Goal: Information Seeking & Learning: Learn about a topic

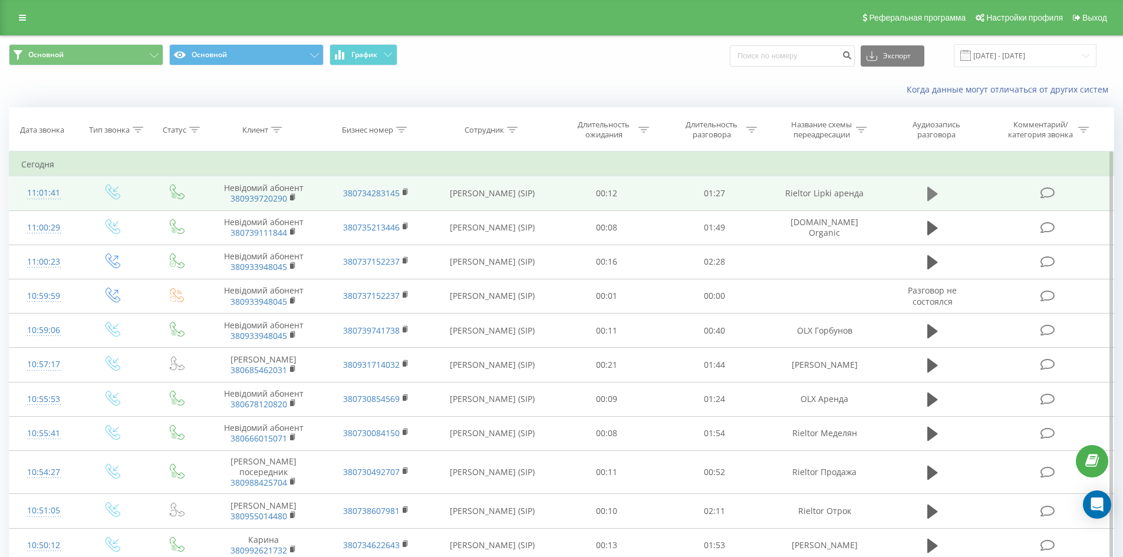
click at [929, 196] on icon at bounding box center [932, 194] width 11 height 14
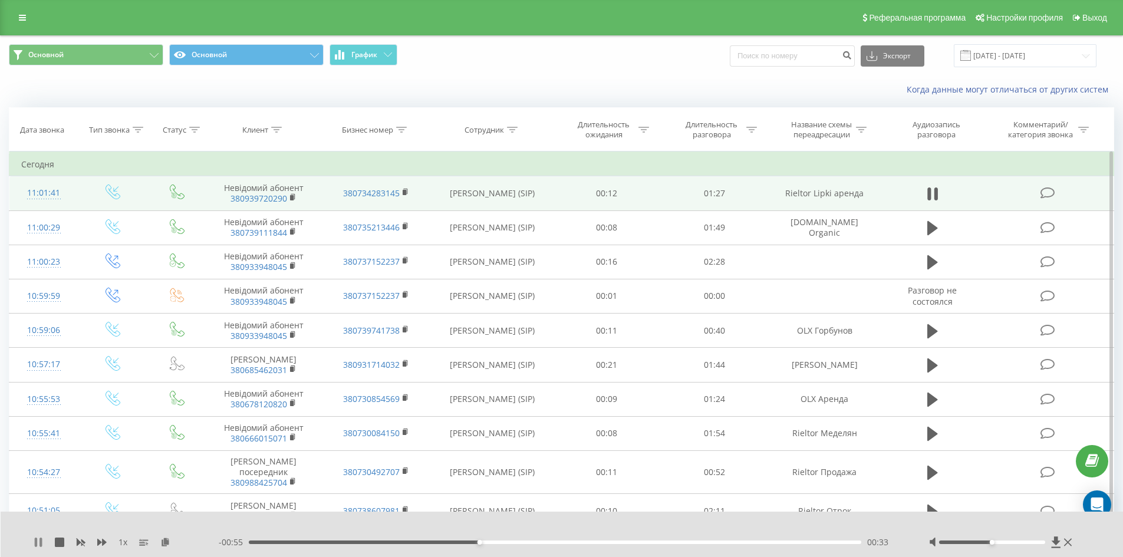
click at [38, 545] on icon at bounding box center [38, 541] width 9 height 9
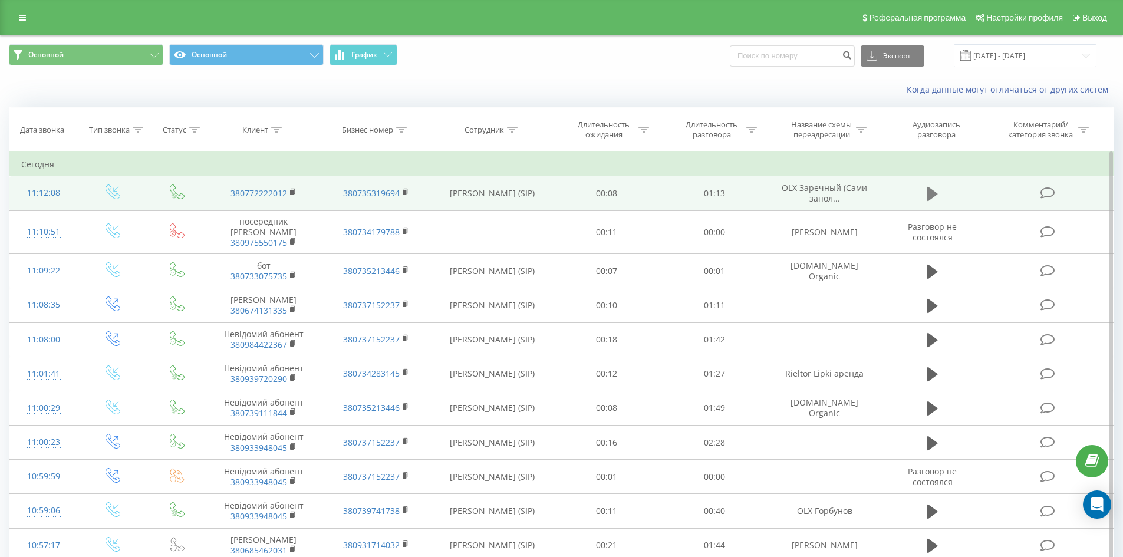
click at [935, 194] on icon at bounding box center [932, 194] width 11 height 14
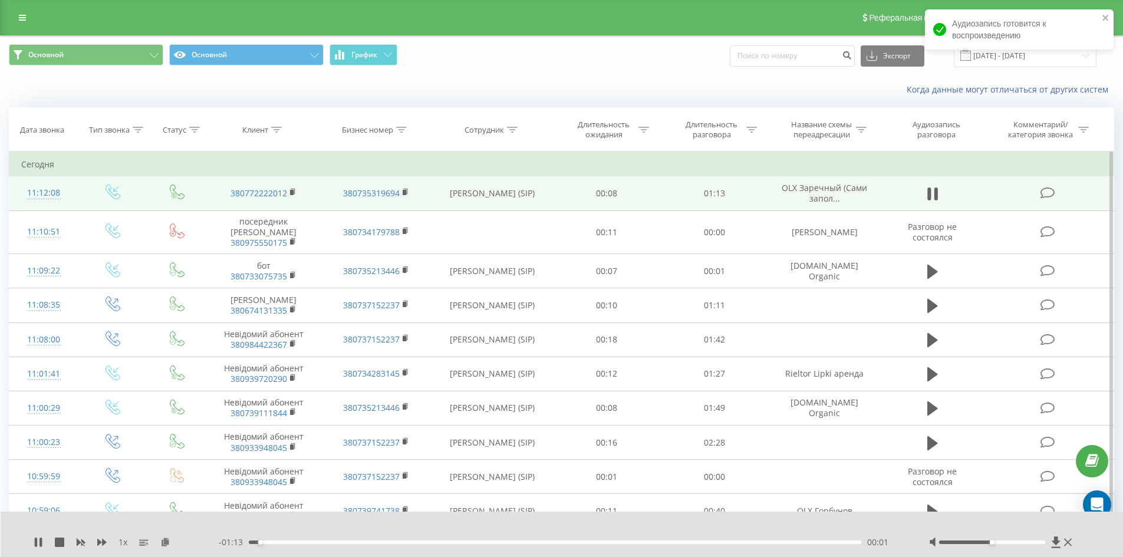
drag, startPoint x: 323, startPoint y: 543, endPoint x: 349, endPoint y: 543, distance: 25.9
click at [327, 543] on div "00:01" at bounding box center [555, 542] width 613 height 4
drag, startPoint x: 427, startPoint y: 542, endPoint x: 434, endPoint y: 542, distance: 6.5
click at [428, 542] on div "00:10" at bounding box center [555, 542] width 613 height 4
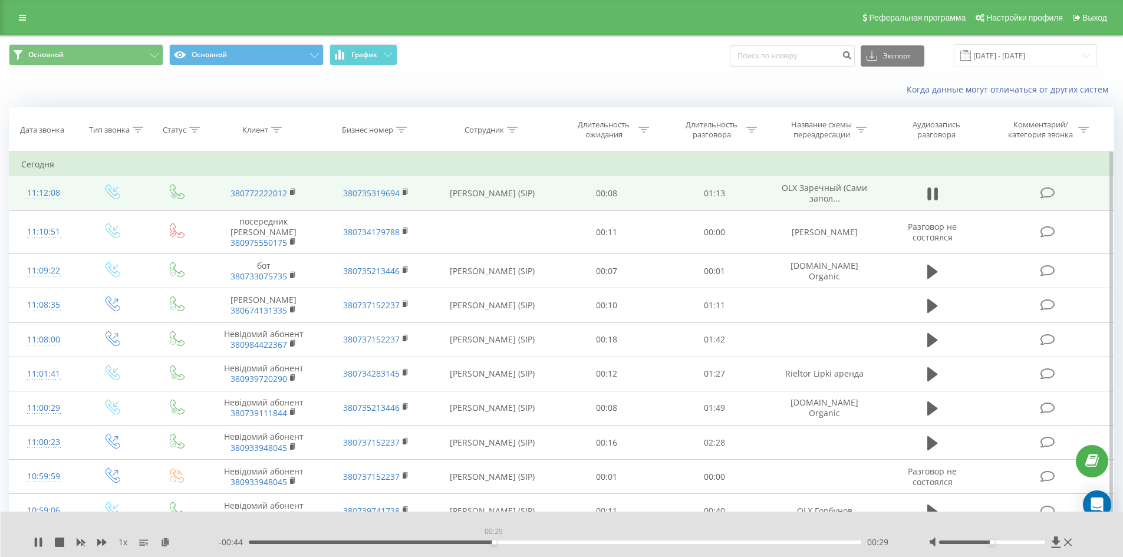
click at [493, 542] on div "00:29" at bounding box center [555, 542] width 613 height 4
click at [528, 542] on div "00:30" at bounding box center [555, 542] width 613 height 4
click at [559, 543] on div "00:34" at bounding box center [555, 542] width 613 height 4
click at [598, 543] on div "00:42" at bounding box center [555, 542] width 613 height 4
click at [644, 543] on div "00:45" at bounding box center [555, 542] width 613 height 4
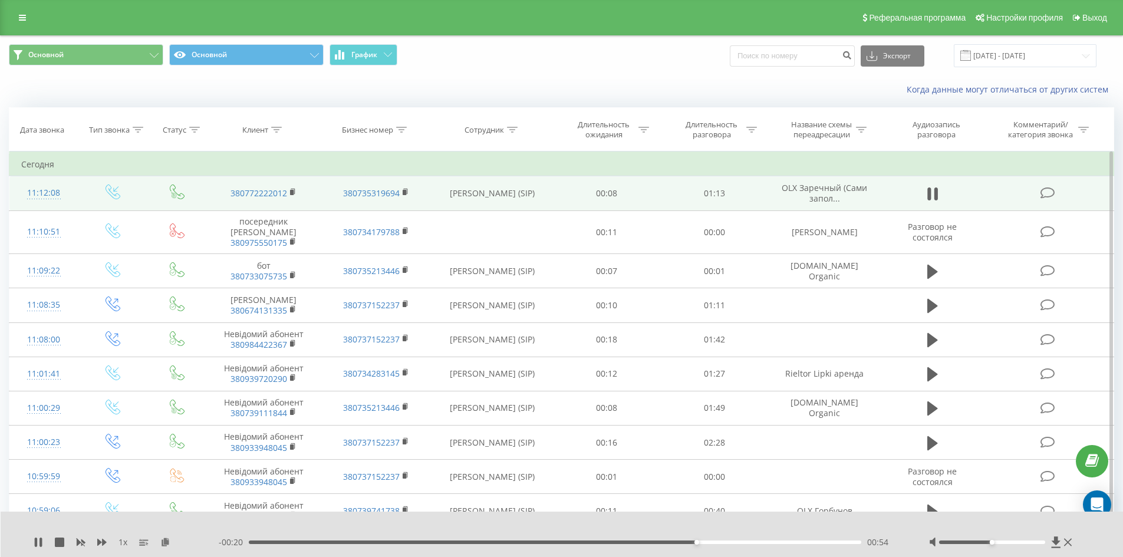
click at [644, 542] on div "00:54" at bounding box center [555, 542] width 613 height 4
click at [612, 540] on div "00:44" at bounding box center [555, 542] width 613 height 4
click at [598, 541] on div "00:42" at bounding box center [555, 542] width 613 height 4
drag, startPoint x: 41, startPoint y: 545, endPoint x: 41, endPoint y: 533, distance: 11.2
click at [41, 540] on icon at bounding box center [40, 541] width 2 height 9
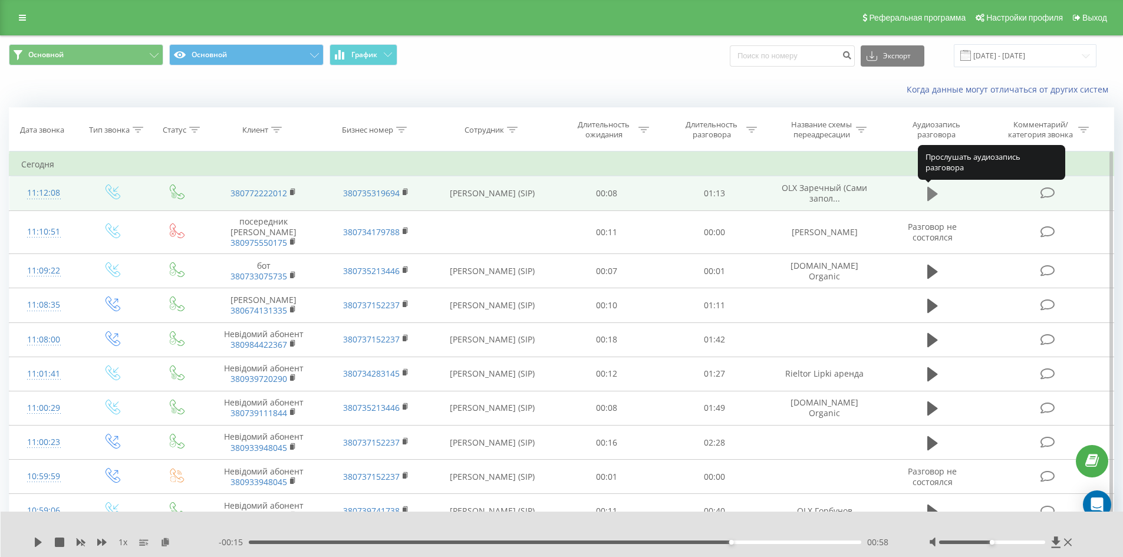
click at [938, 192] on button at bounding box center [933, 194] width 18 height 18
click at [600, 542] on div "01:00" at bounding box center [555, 542] width 613 height 4
click at [38, 543] on icon at bounding box center [38, 541] width 9 height 9
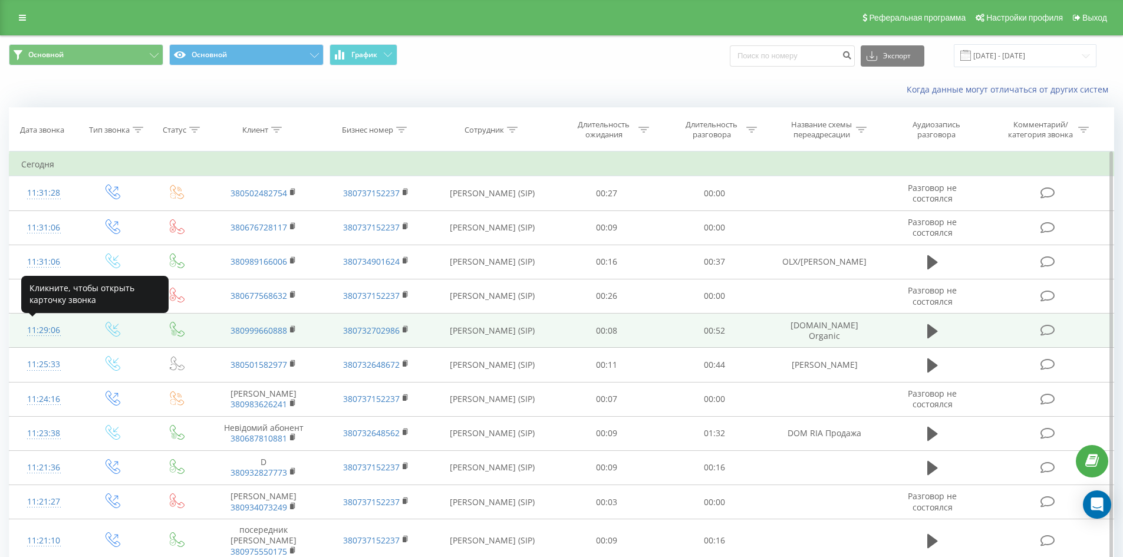
click at [45, 333] on div "11:29:06" at bounding box center [43, 330] width 45 height 23
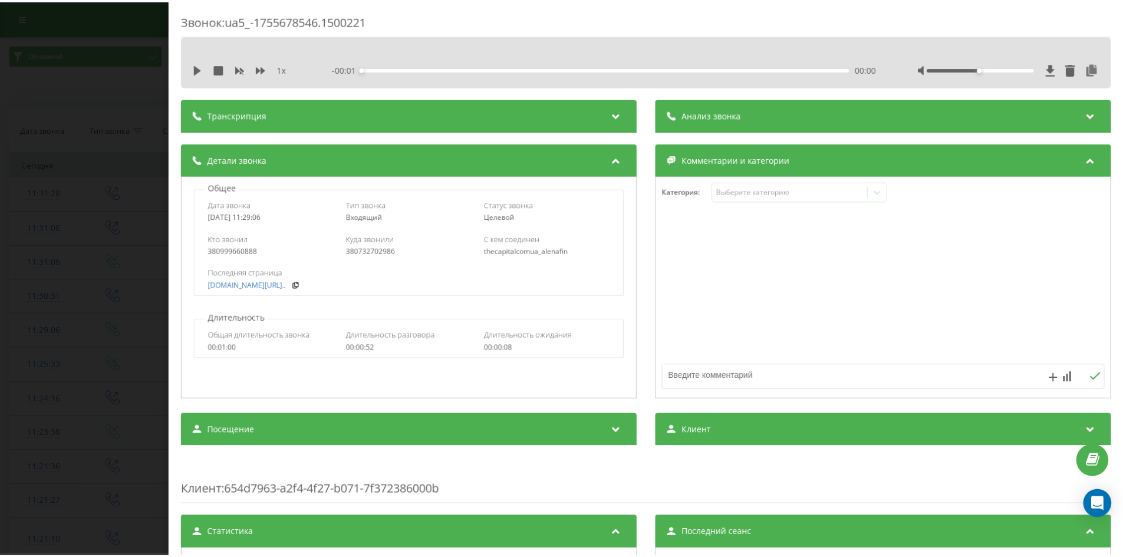
scroll to position [177, 0]
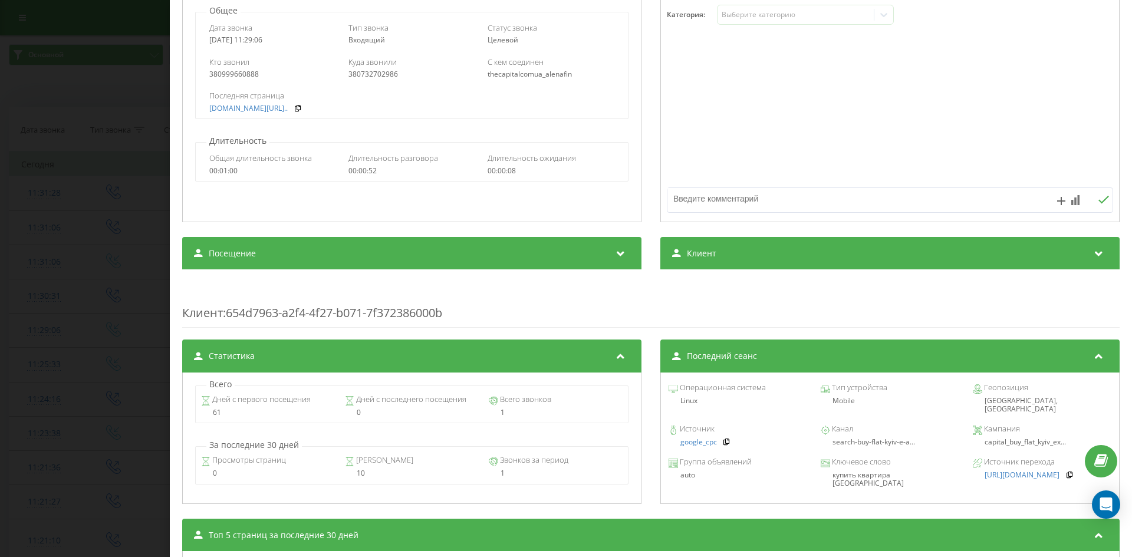
click at [81, 268] on div "Звонок : ua5_-1755678546.1500221 1 x - 00:01 00:00 00:00 Транскрипция Для анали…" at bounding box center [566, 278] width 1132 height 557
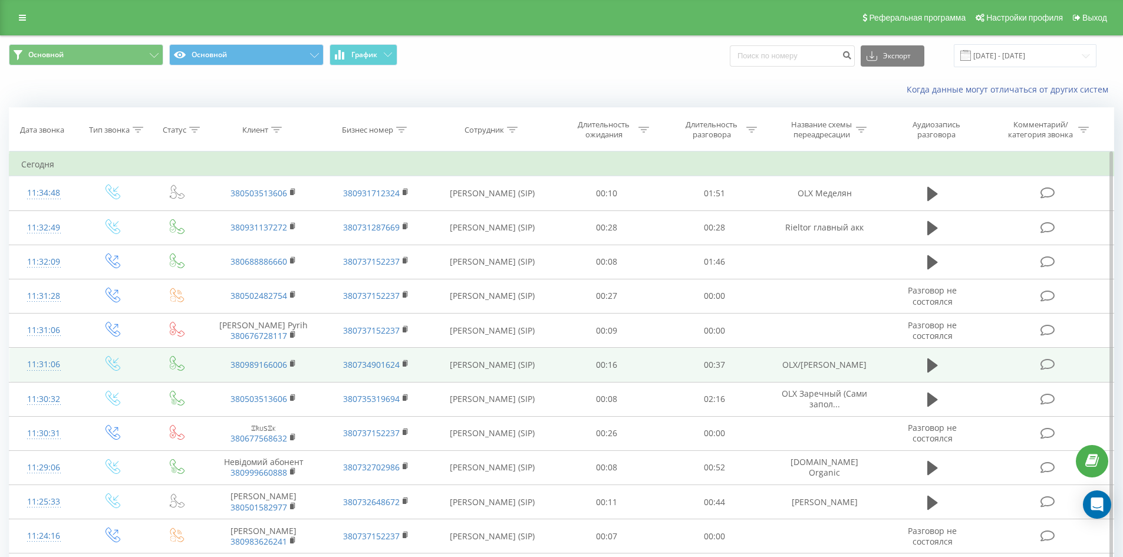
drag, startPoint x: 810, startPoint y: 357, endPoint x: 846, endPoint y: 372, distance: 38.9
click at [855, 372] on td "OLX/[PERSON_NAME]" at bounding box center [824, 365] width 112 height 34
copy td "OLX/[PERSON_NAME]"
click at [936, 365] on icon at bounding box center [932, 365] width 11 height 14
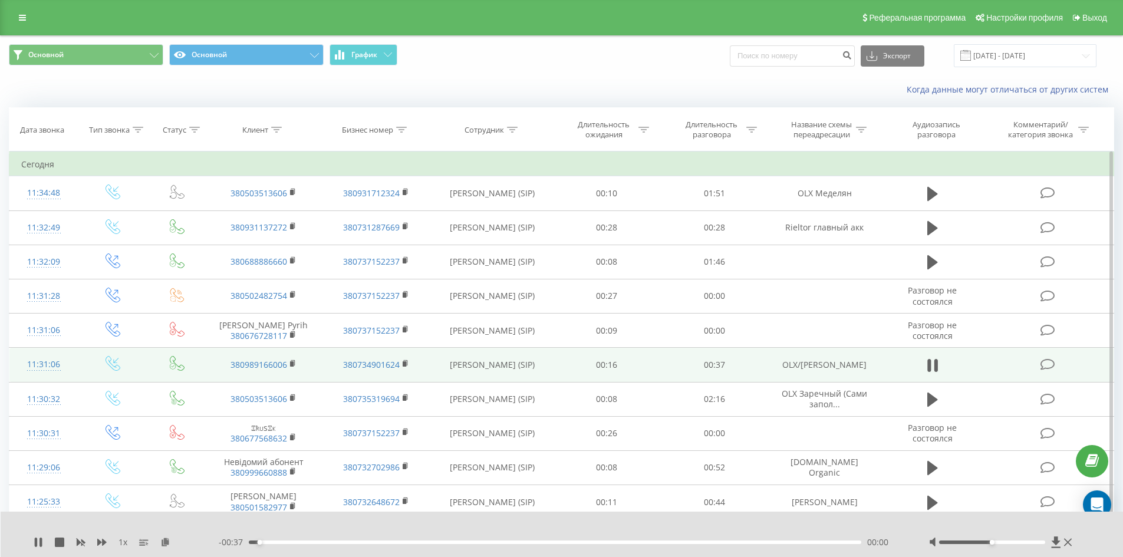
click at [307, 542] on div "00:00" at bounding box center [555, 542] width 613 height 4
click at [355, 543] on div "00:04" at bounding box center [555, 542] width 613 height 4
drag, startPoint x: 407, startPoint y: 542, endPoint x: 427, endPoint y: 542, distance: 19.4
click at [410, 542] on div "00:09" at bounding box center [555, 542] width 613 height 4
click at [477, 542] on div "00:11" at bounding box center [555, 542] width 613 height 4
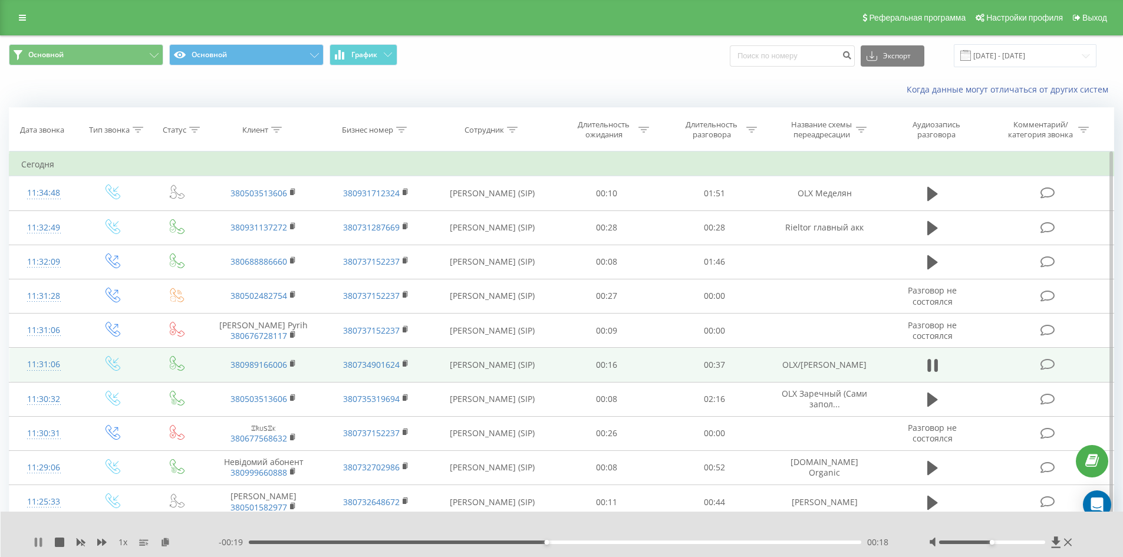
click at [41, 541] on icon at bounding box center [40, 541] width 2 height 9
click at [601, 543] on div "00:21" at bounding box center [555, 542] width 613 height 4
click at [662, 543] on div "00:21" at bounding box center [555, 542] width 613 height 4
click at [36, 543] on icon at bounding box center [38, 541] width 7 height 9
click at [589, 543] on div "00:21" at bounding box center [555, 542] width 613 height 4
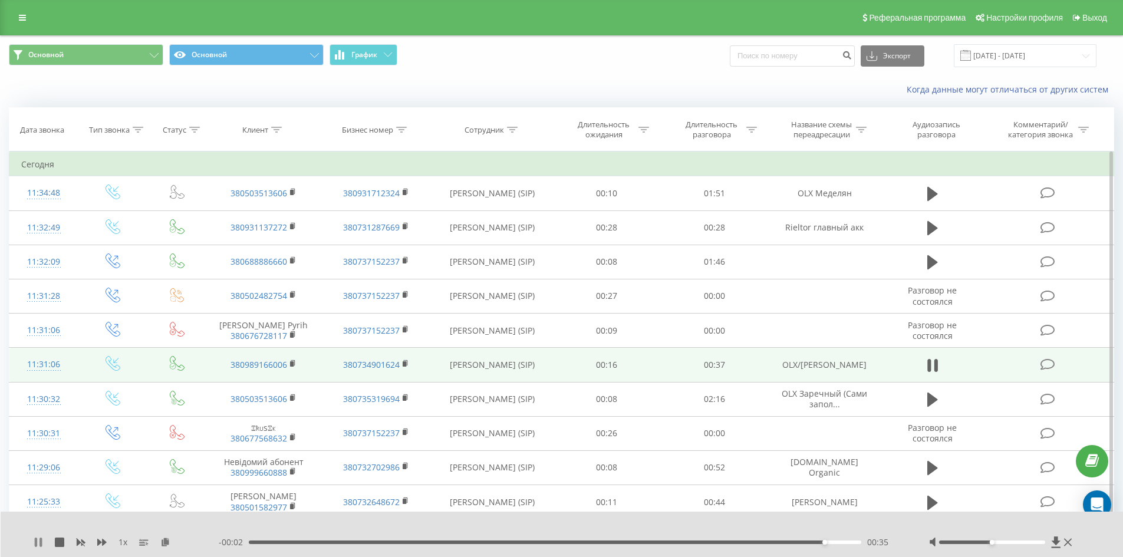
click at [41, 544] on icon at bounding box center [40, 541] width 2 height 9
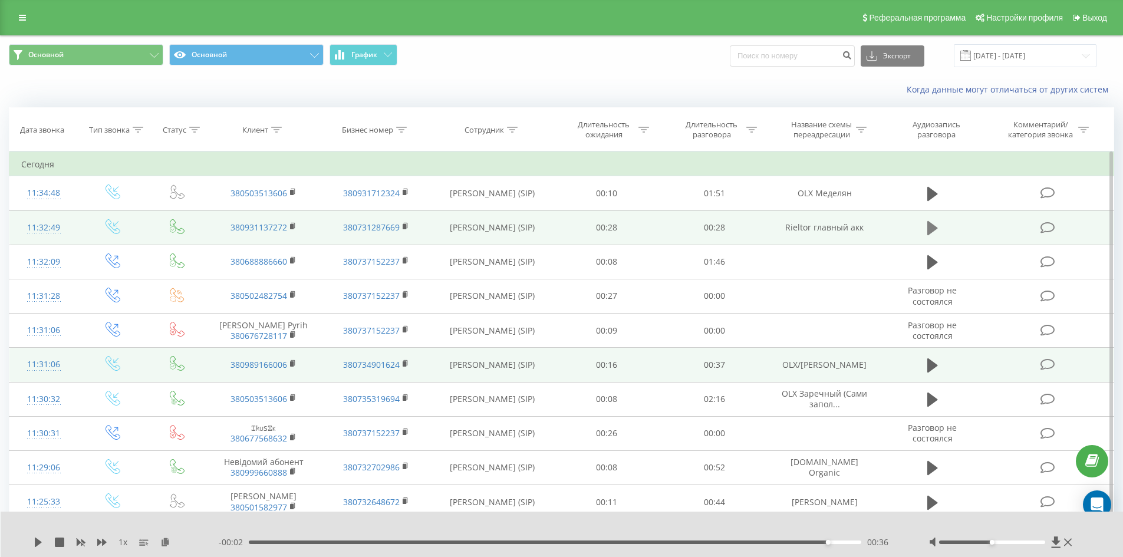
click at [934, 227] on icon at bounding box center [932, 228] width 11 height 14
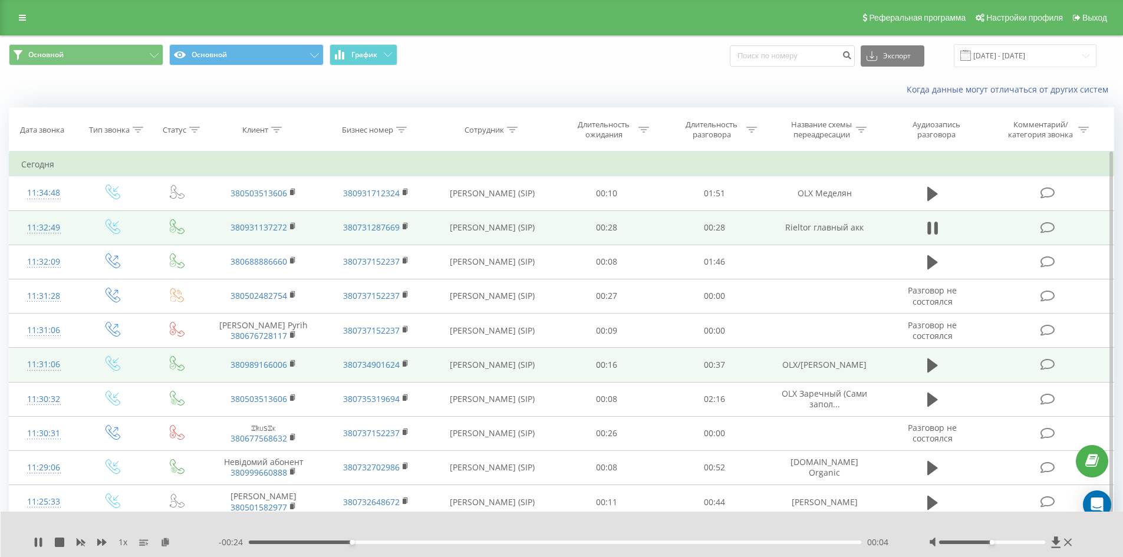
click at [934, 227] on icon at bounding box center [936, 228] width 4 height 13
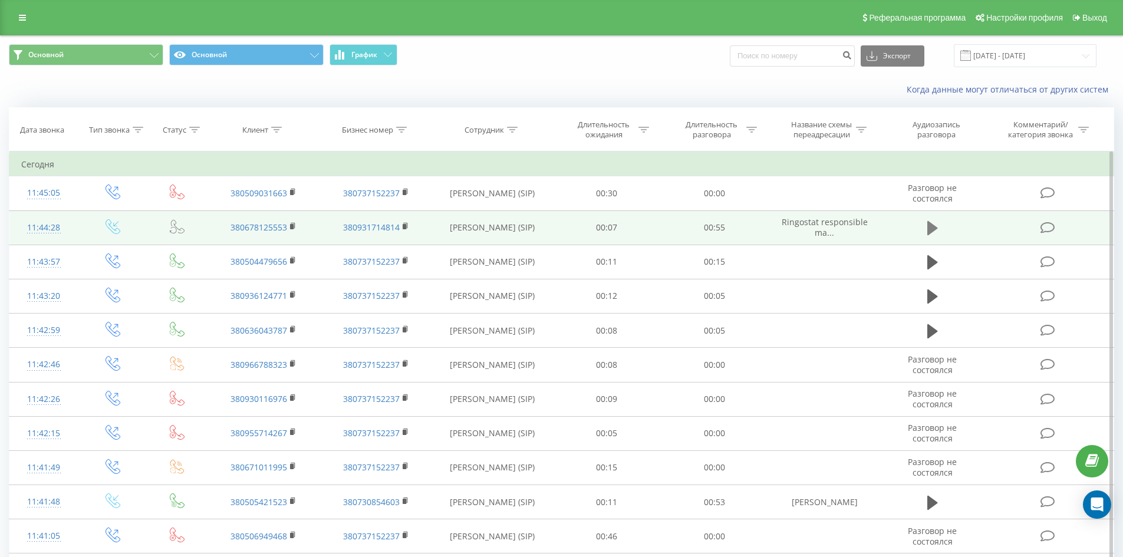
click at [928, 230] on icon at bounding box center [932, 228] width 11 height 14
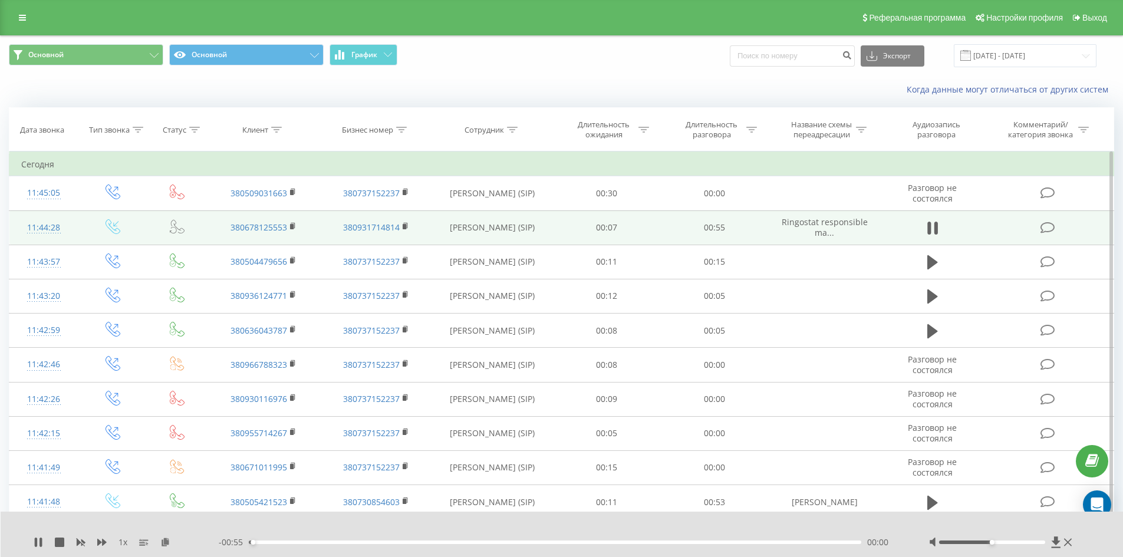
click at [298, 543] on div "00:00" at bounding box center [555, 542] width 613 height 4
click at [365, 542] on div "00:05" at bounding box center [555, 542] width 613 height 4
click at [410, 542] on div "00:11" at bounding box center [555, 542] width 613 height 4
click at [437, 542] on div "00:15" at bounding box center [555, 542] width 613 height 4
click at [487, 542] on div "00:29" at bounding box center [555, 542] width 613 height 4
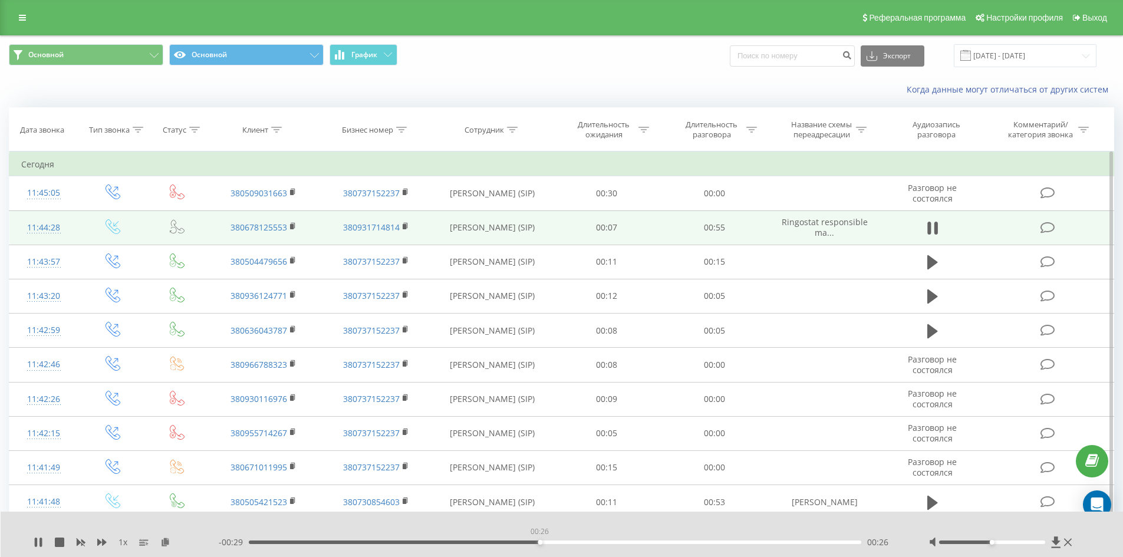
click at [539, 543] on div "00:26" at bounding box center [555, 542] width 613 height 4
click at [495, 542] on div "00:28" at bounding box center [555, 542] width 613 height 4
click at [35, 543] on icon at bounding box center [36, 541] width 2 height 9
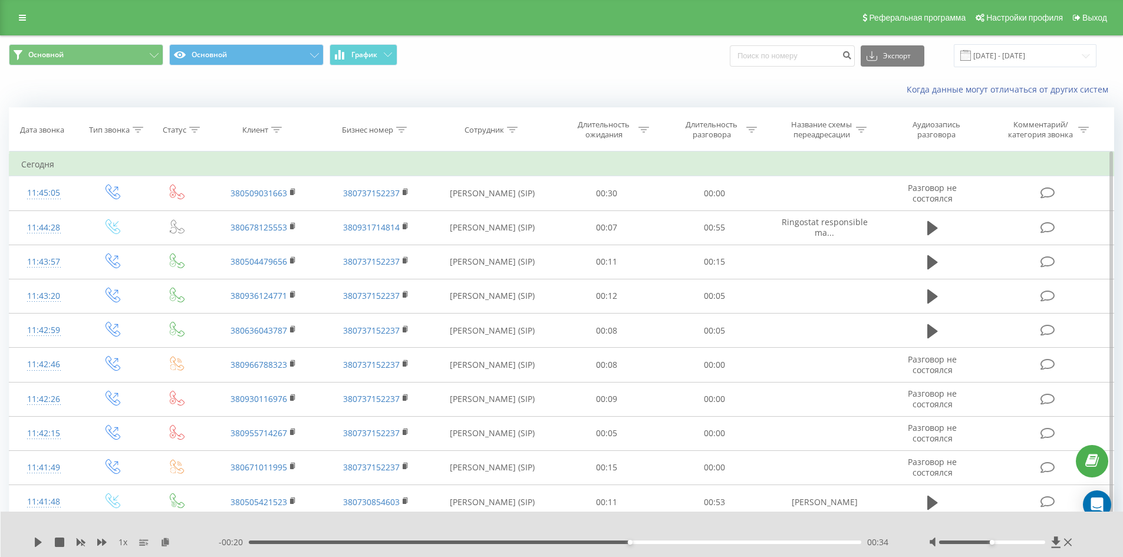
drag, startPoint x: 292, startPoint y: 225, endPoint x: 619, endPoint y: 154, distance: 334.8
click at [309, 220] on td "380678125553" at bounding box center [263, 227] width 112 height 34
click at [794, 62] on input at bounding box center [792, 55] width 125 height 21
paste input "-"
type input "-"
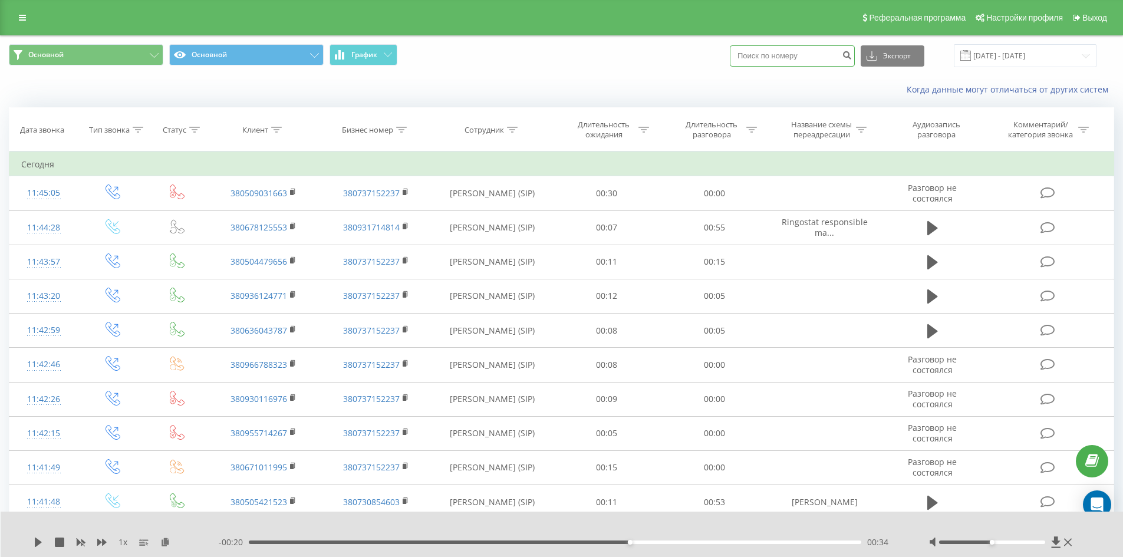
paste input "-"
type input "-"
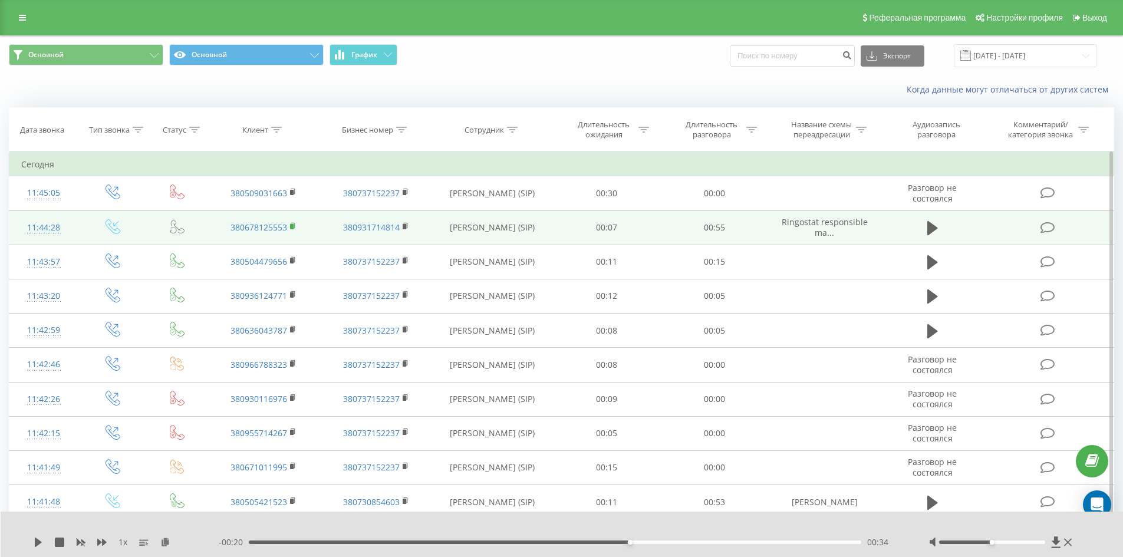
click at [291, 225] on rect at bounding box center [292, 226] width 4 height 5
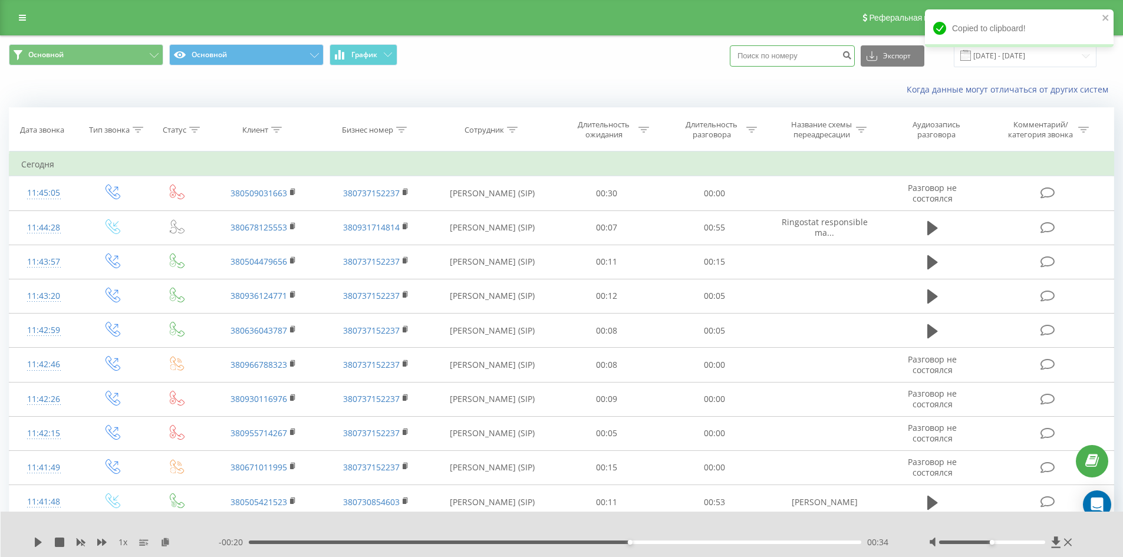
click at [794, 62] on input at bounding box center [792, 55] width 125 height 21
paste input "380678125553"
type input "380678125553"
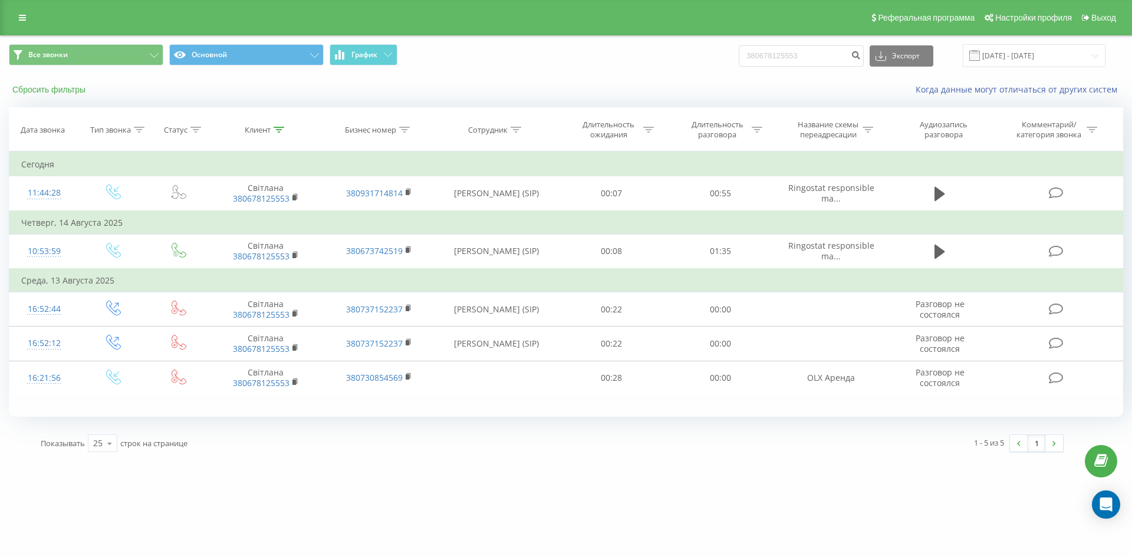
click at [70, 91] on button "Сбросить фильтры" at bounding box center [50, 89] width 83 height 11
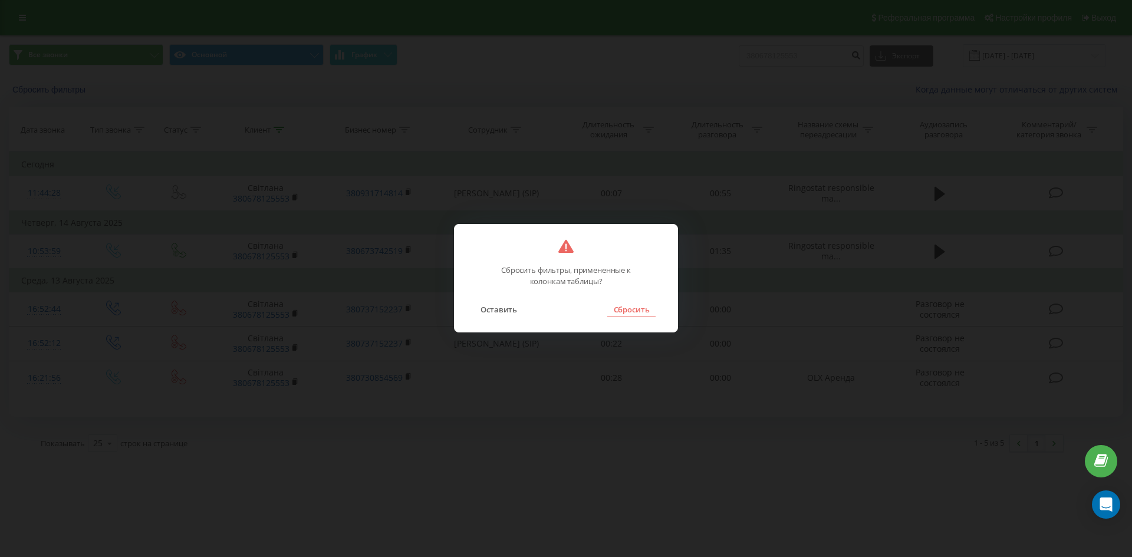
click at [625, 316] on button "Сбросить" at bounding box center [631, 309] width 48 height 15
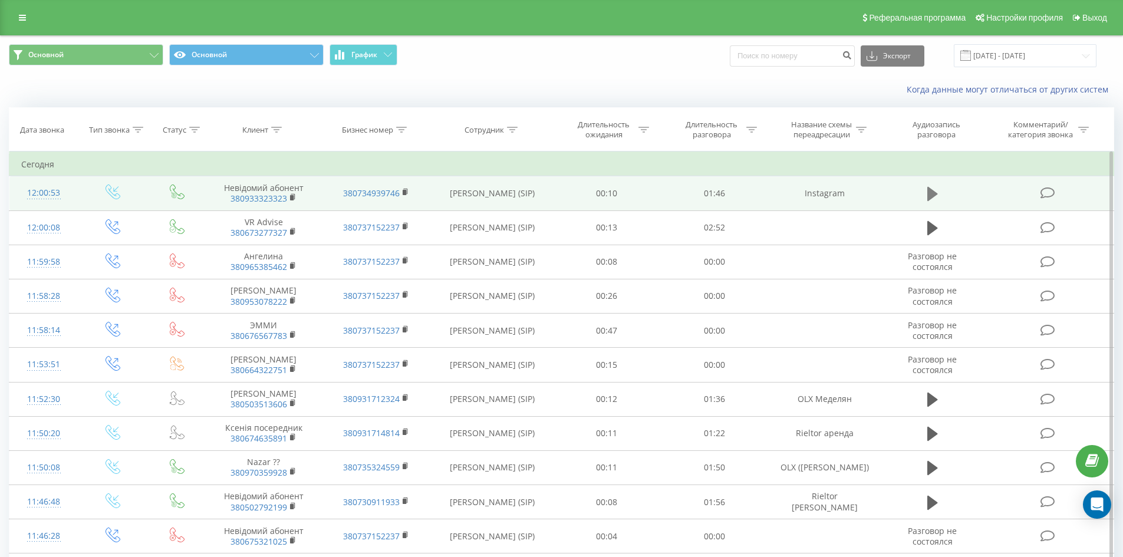
click at [929, 195] on icon at bounding box center [932, 194] width 11 height 14
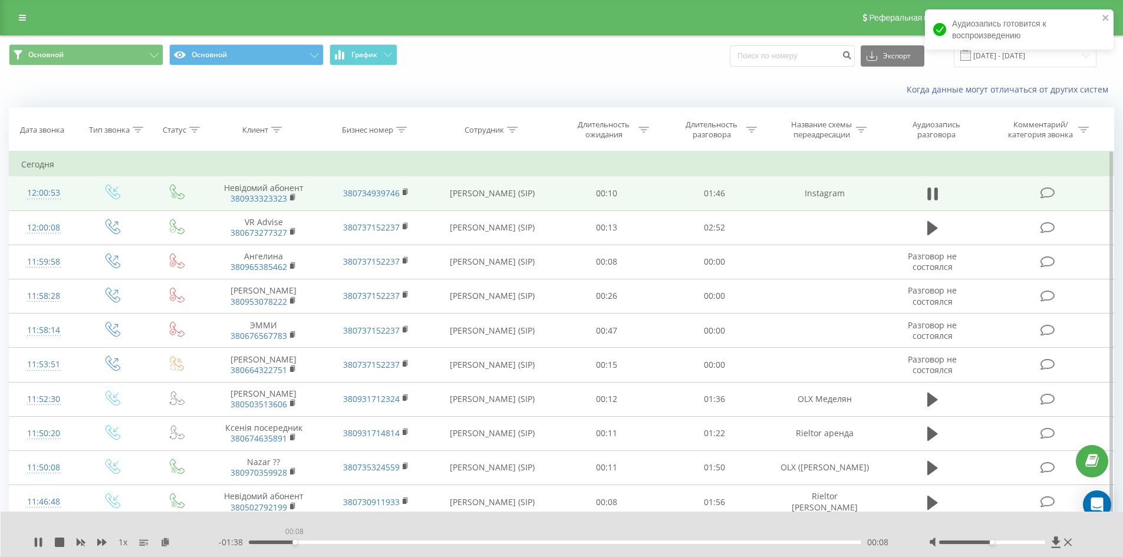
click at [294, 542] on div "00:08" at bounding box center [555, 542] width 613 height 4
click at [319, 542] on div "00:08" at bounding box center [555, 542] width 613 height 4
click at [347, 542] on div "00:17" at bounding box center [555, 542] width 613 height 4
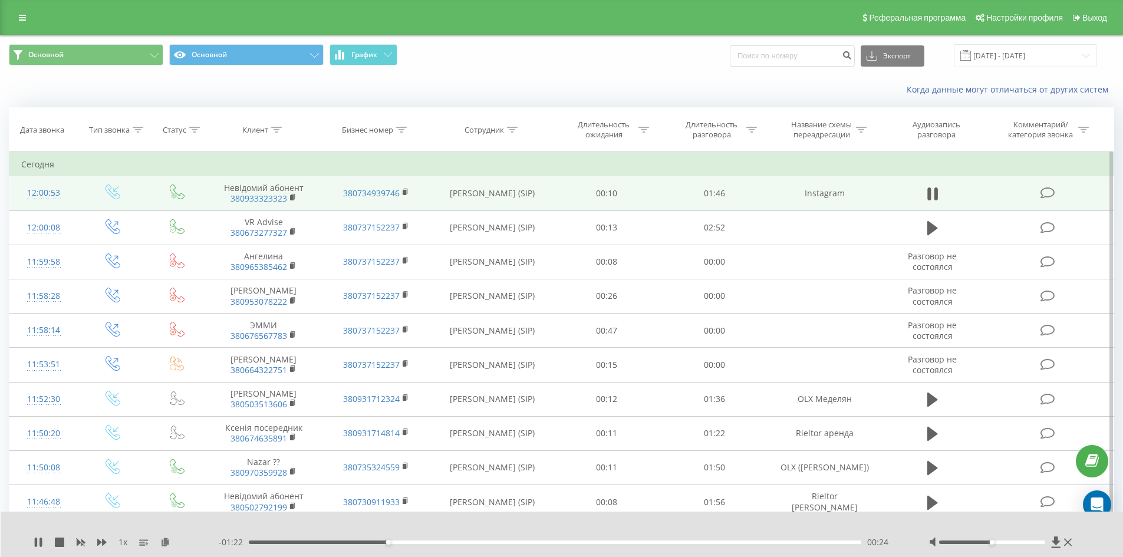
click at [403, 545] on div "- 01:22 00:24 00:24" at bounding box center [559, 542] width 681 height 12
click at [409, 542] on div "00:24" at bounding box center [555, 542] width 613 height 4
drag, startPoint x: 436, startPoint y: 541, endPoint x: 443, endPoint y: 541, distance: 7.1
click at [436, 541] on div "00:30" at bounding box center [555, 542] width 613 height 4
click at [455, 541] on div "00:36" at bounding box center [555, 542] width 613 height 4
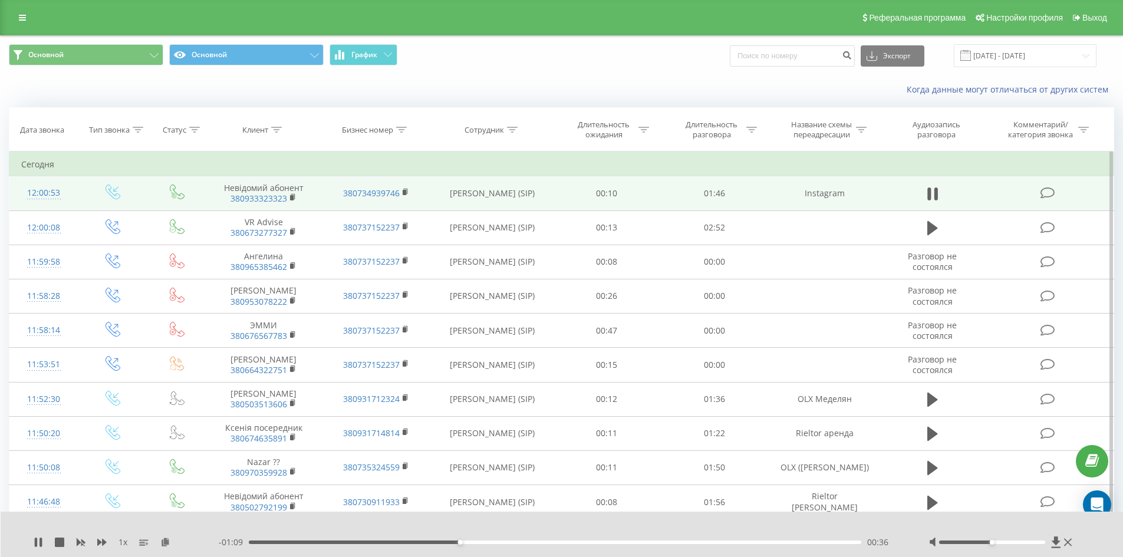
click at [471, 541] on div "00:36" at bounding box center [555, 542] width 613 height 4
click at [490, 541] on div "00:42" at bounding box center [555, 542] width 613 height 4
drag, startPoint x: 510, startPoint y: 541, endPoint x: 518, endPoint y: 541, distance: 7.7
click at [513, 541] on div "00:45" at bounding box center [555, 542] width 613 height 4
drag, startPoint x: 38, startPoint y: 543, endPoint x: 44, endPoint y: 541, distance: 6.9
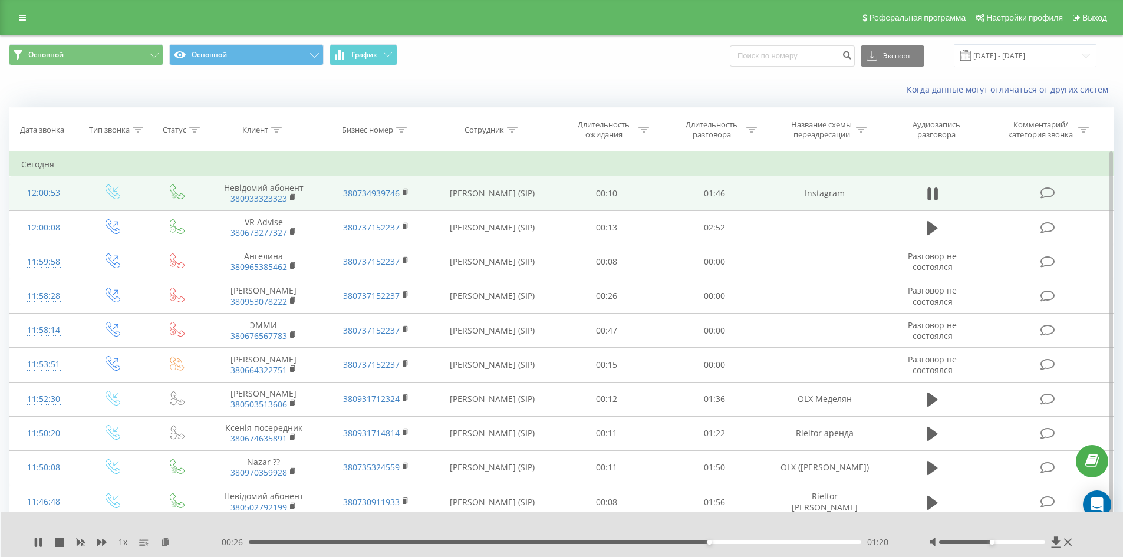
click at [41, 543] on icon at bounding box center [38, 541] width 9 height 9
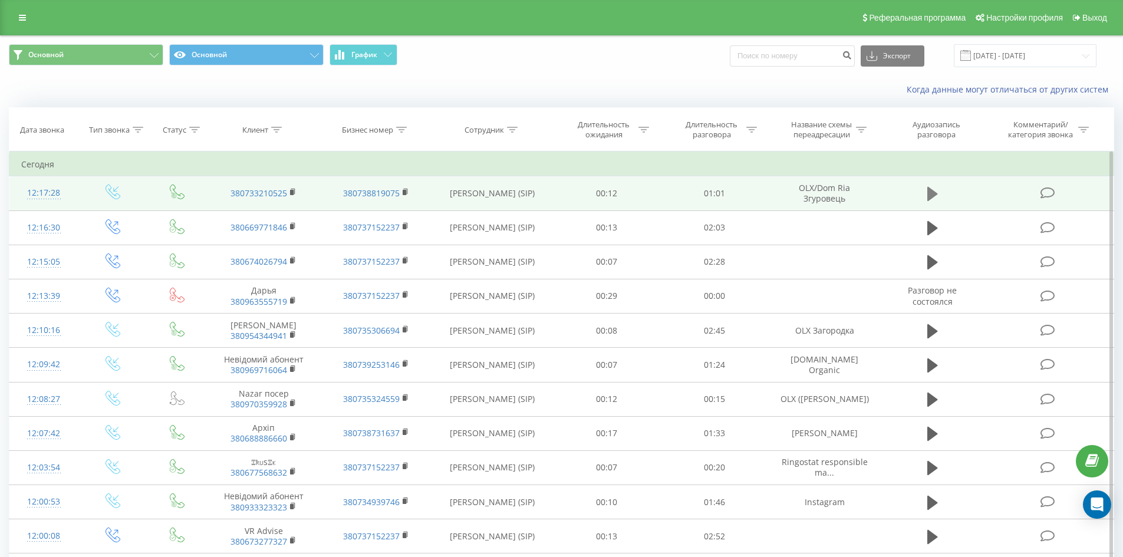
click at [935, 187] on icon at bounding box center [932, 194] width 11 height 17
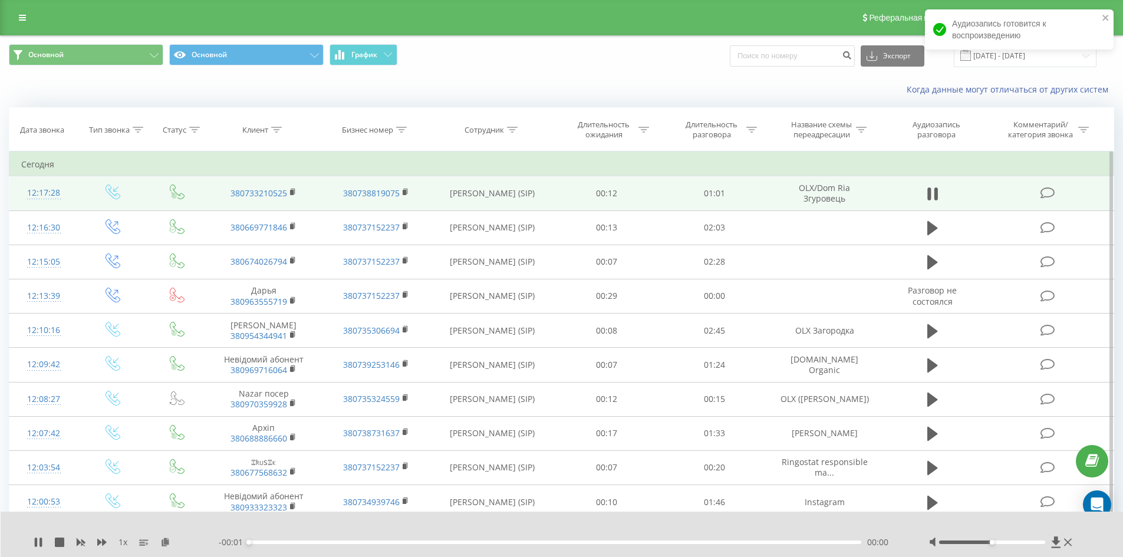
click at [306, 542] on div "00:00" at bounding box center [555, 542] width 613 height 4
click at [324, 542] on div "00:01" at bounding box center [555, 542] width 613 height 4
drag, startPoint x: 351, startPoint y: 542, endPoint x: 367, endPoint y: 542, distance: 15.3
click at [353, 542] on div "00:10" at bounding box center [555, 542] width 613 height 4
click at [376, 543] on div "00:12" at bounding box center [555, 542] width 613 height 4
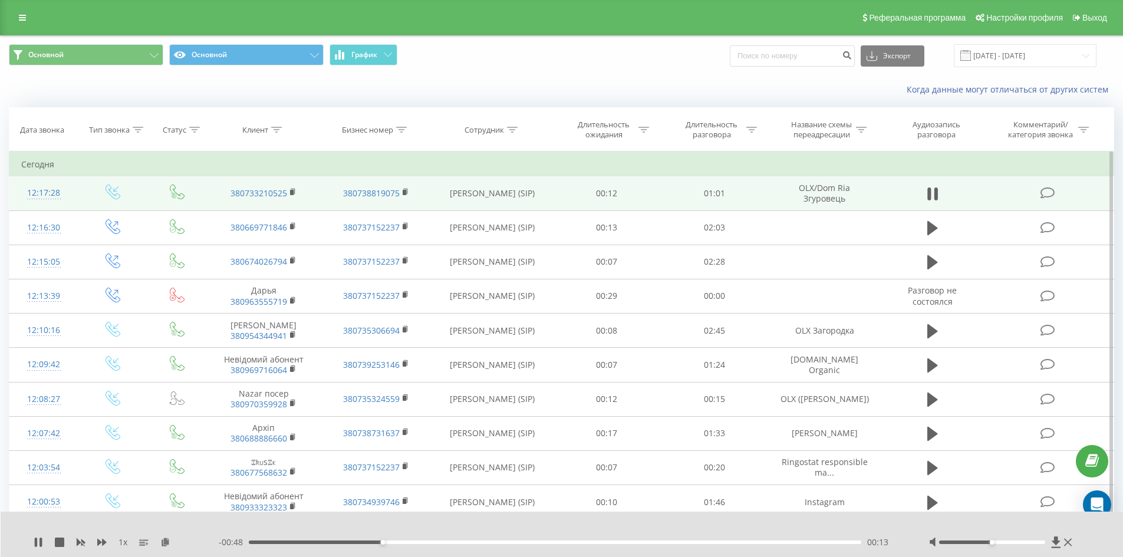
click at [405, 543] on div "00:13" at bounding box center [555, 542] width 613 height 4
click at [432, 543] on div "00:18" at bounding box center [555, 542] width 613 height 4
drag, startPoint x: 453, startPoint y: 543, endPoint x: 473, endPoint y: 543, distance: 20.0
click at [457, 543] on div "00:20" at bounding box center [555, 542] width 613 height 4
click at [484, 543] on div "00:23" at bounding box center [555, 542] width 613 height 4
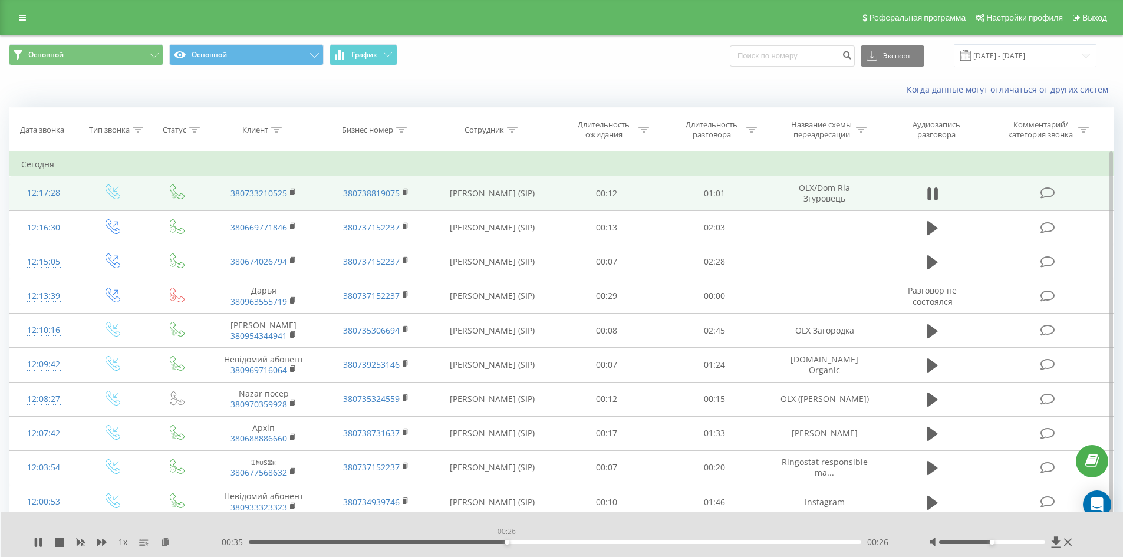
click at [506, 543] on div "00:26" at bounding box center [555, 542] width 613 height 4
drag, startPoint x: 523, startPoint y: 543, endPoint x: 532, endPoint y: 540, distance: 9.7
click at [526, 542] on div "00:26" at bounding box center [555, 542] width 613 height 4
click at [551, 540] on div "00:30" at bounding box center [555, 542] width 613 height 4
drag, startPoint x: 576, startPoint y: 540, endPoint x: 584, endPoint y: 542, distance: 8.3
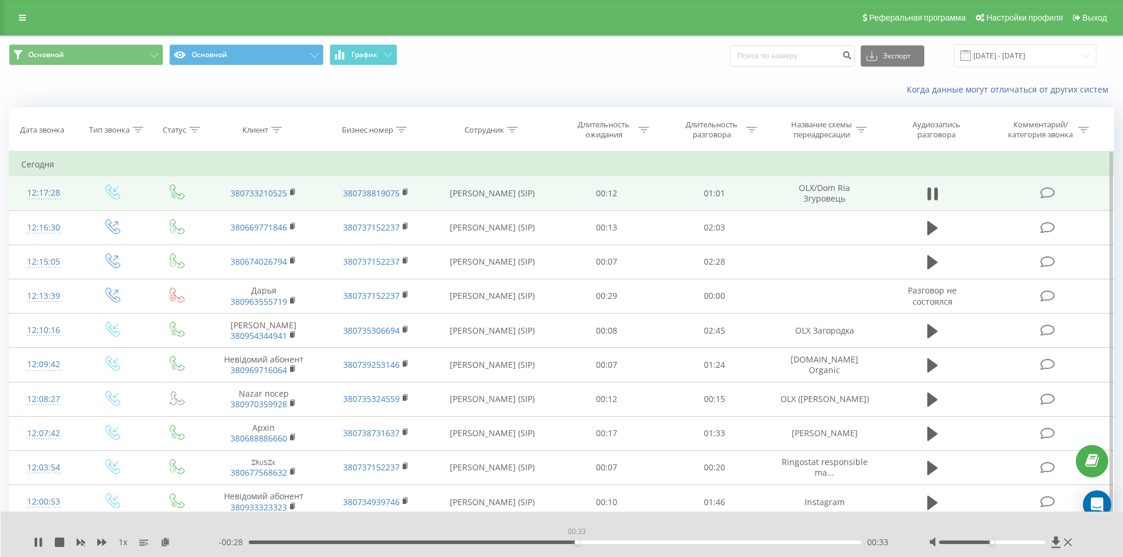
click at [579, 542] on div "00:33" at bounding box center [555, 542] width 613 height 4
click at [39, 543] on icon at bounding box center [38, 541] width 9 height 9
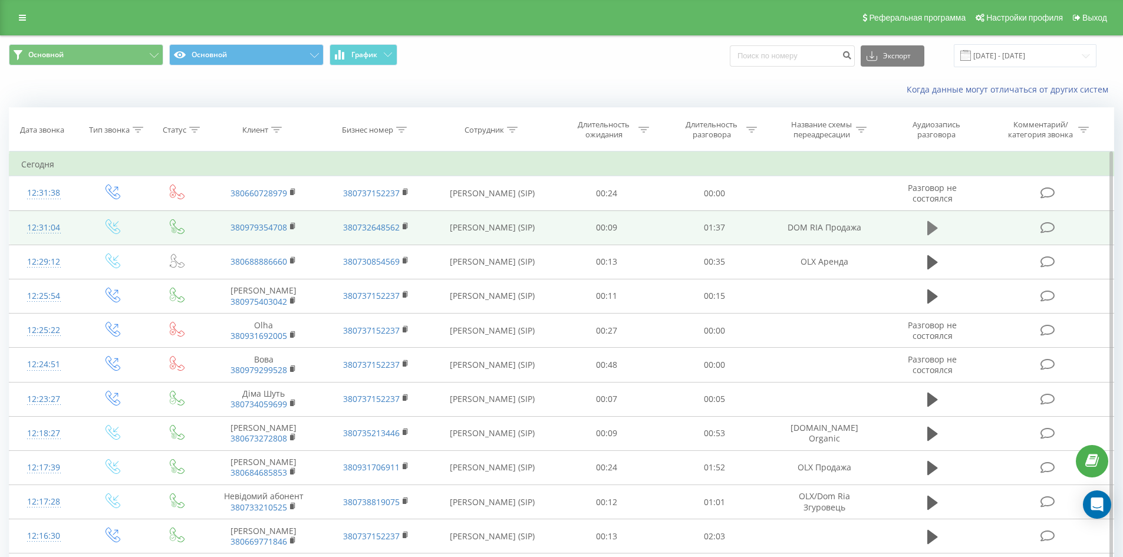
click at [934, 226] on icon at bounding box center [932, 228] width 11 height 14
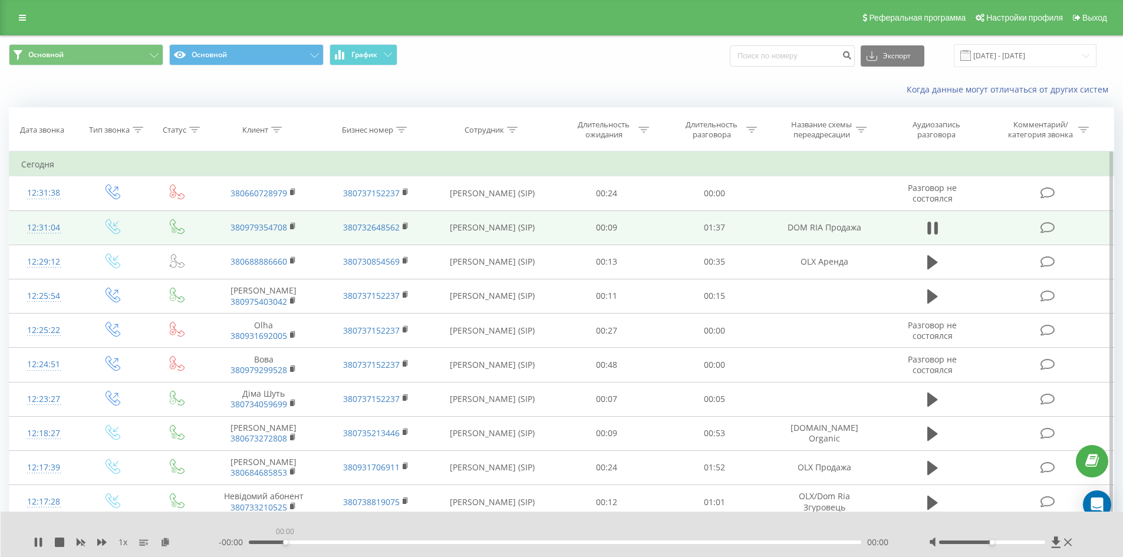
click at [288, 542] on div "00:00" at bounding box center [555, 542] width 613 height 4
click at [292, 543] on div "00:07" at bounding box center [555, 542] width 613 height 4
click at [35, 542] on icon at bounding box center [36, 541] width 2 height 9
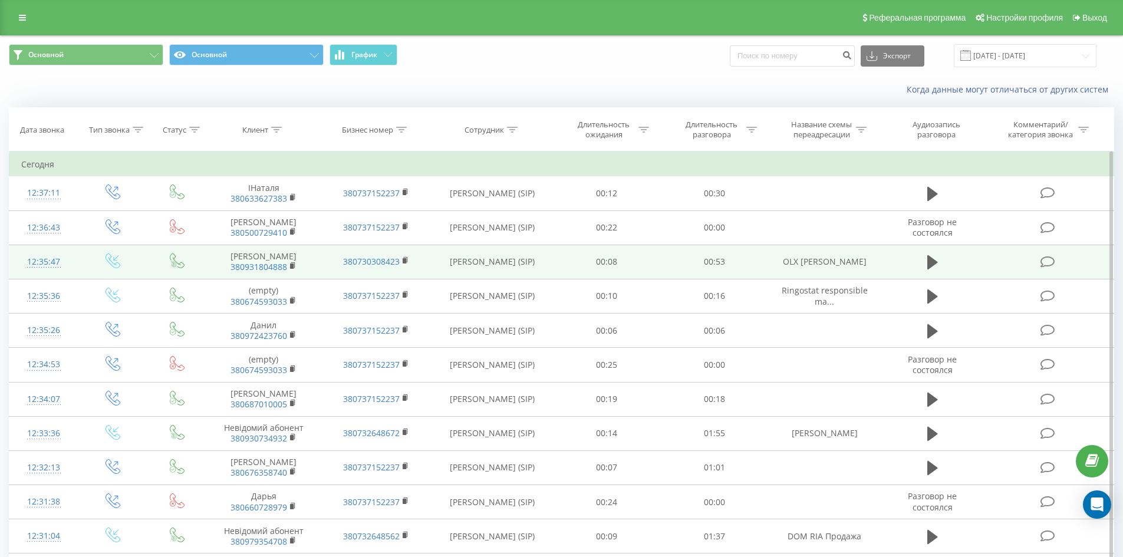
click at [836, 262] on td "OLX [PERSON_NAME]" at bounding box center [824, 262] width 112 height 34
copy tr "OLX [PERSON_NAME]"
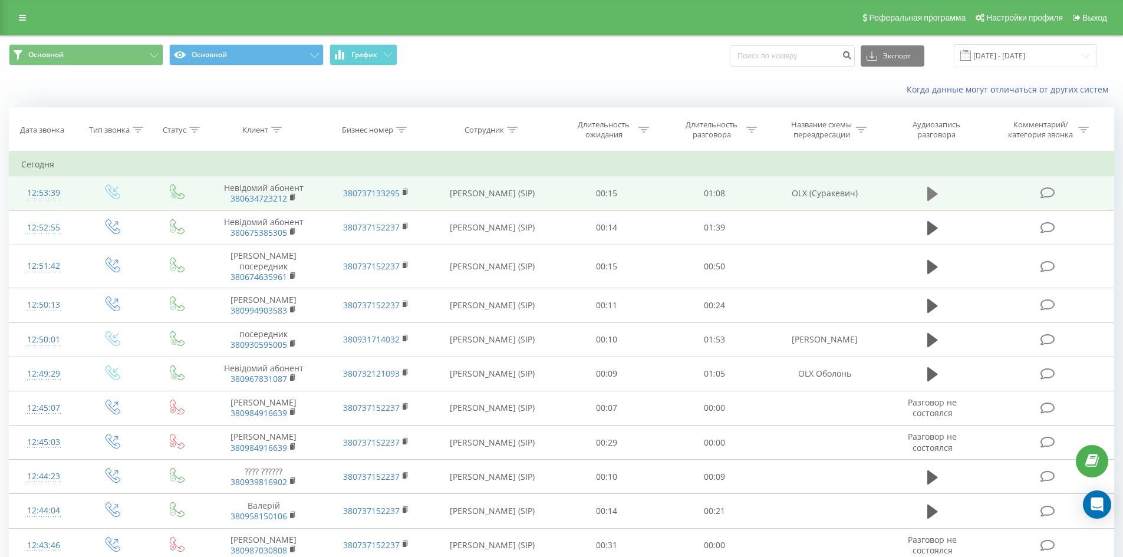
click at [928, 196] on icon at bounding box center [932, 194] width 11 height 14
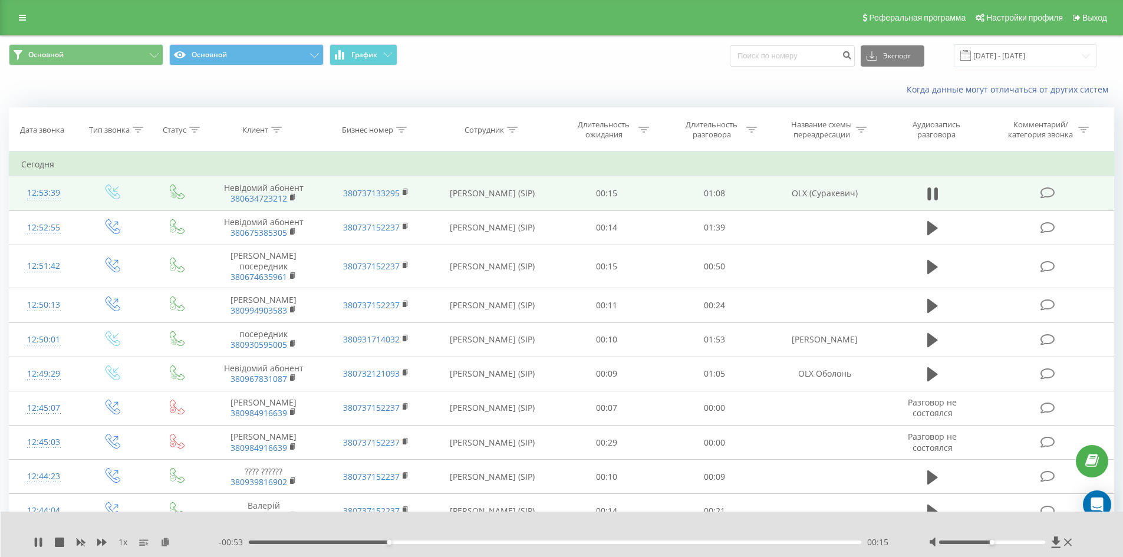
click at [839, 193] on td "OLX (Суракевич)" at bounding box center [824, 193] width 112 height 34
copy tr "OLX (Суракевич)"
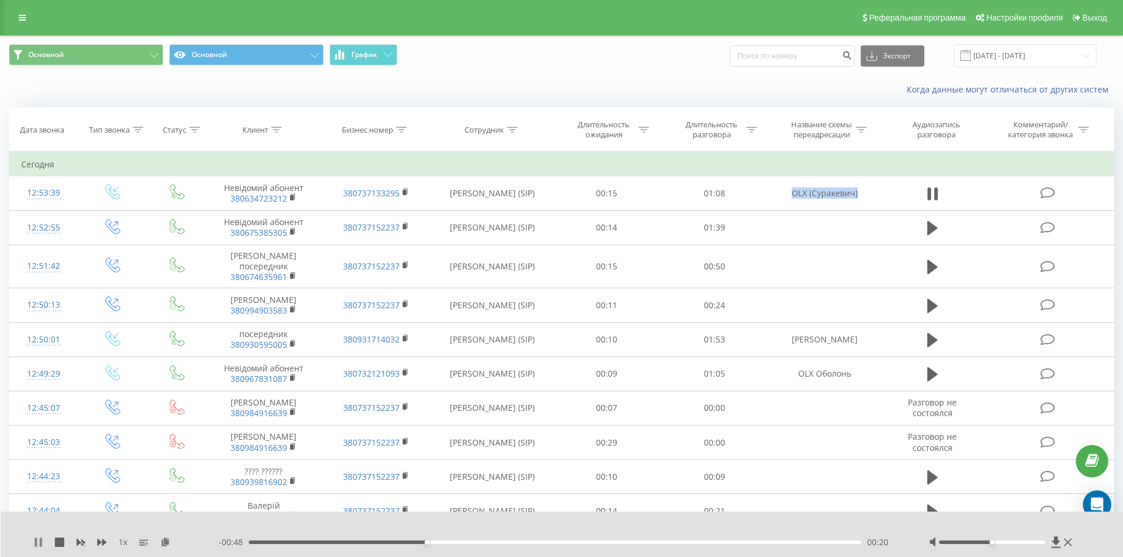
click at [35, 546] on icon at bounding box center [38, 541] width 9 height 9
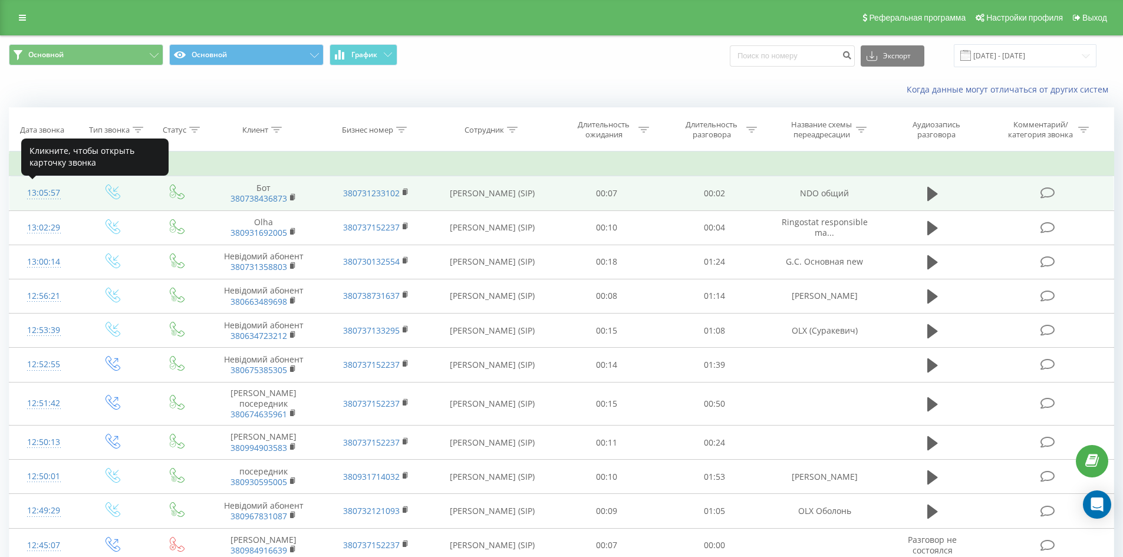
click at [38, 192] on div "13:05:57" at bounding box center [43, 193] width 45 height 23
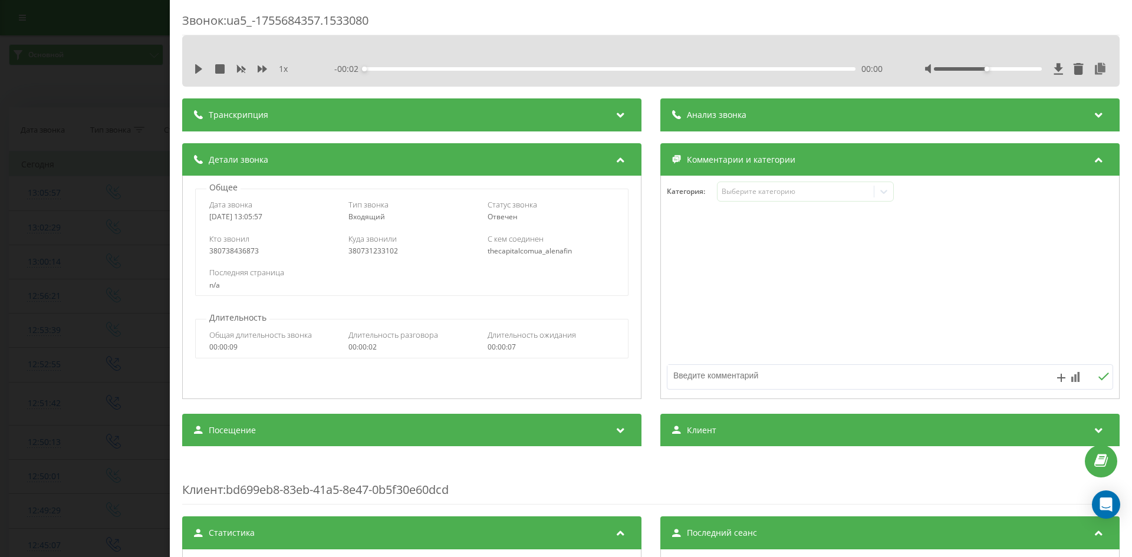
click at [60, 246] on div "Звонок : ua5_-1755684357.1533080 1 x - 00:02 00:00 00:00 Транскрипция Для анали…" at bounding box center [566, 278] width 1132 height 557
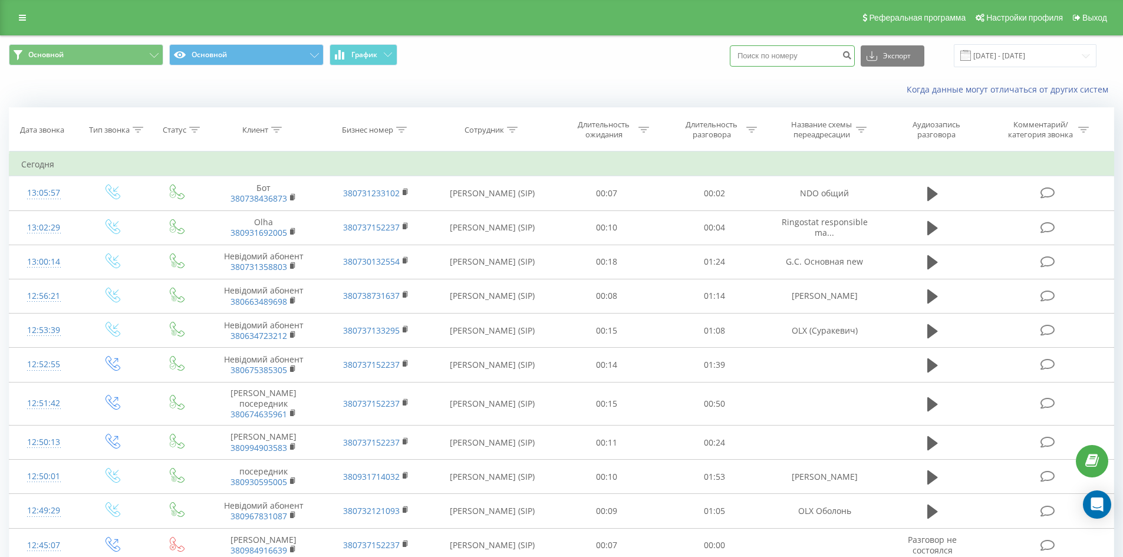
click at [827, 61] on input at bounding box center [792, 55] width 125 height 21
paste input "380979354708"
type input "380979354708"
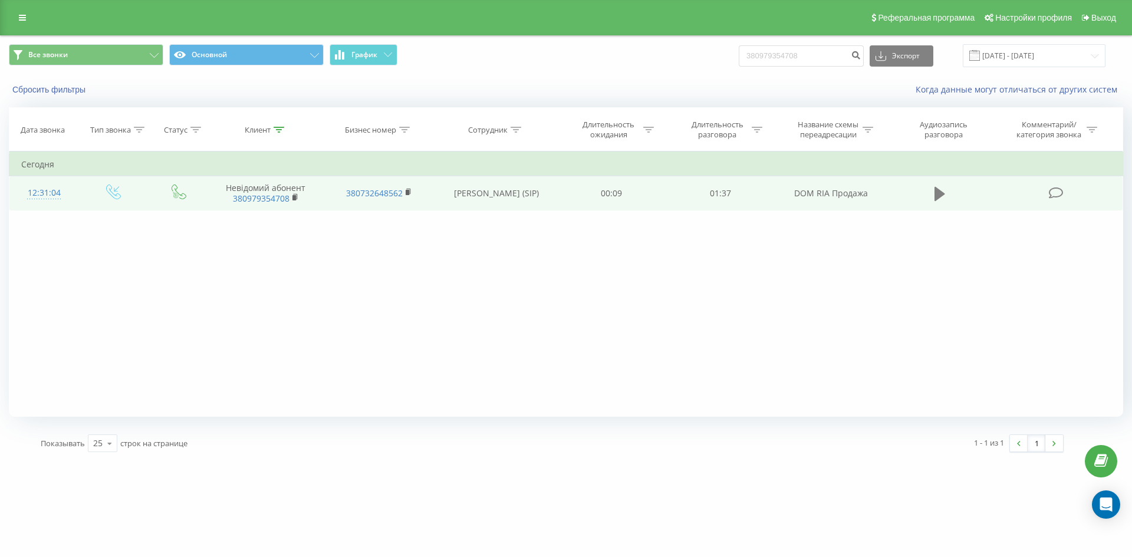
click at [934, 195] on icon at bounding box center [939, 194] width 11 height 17
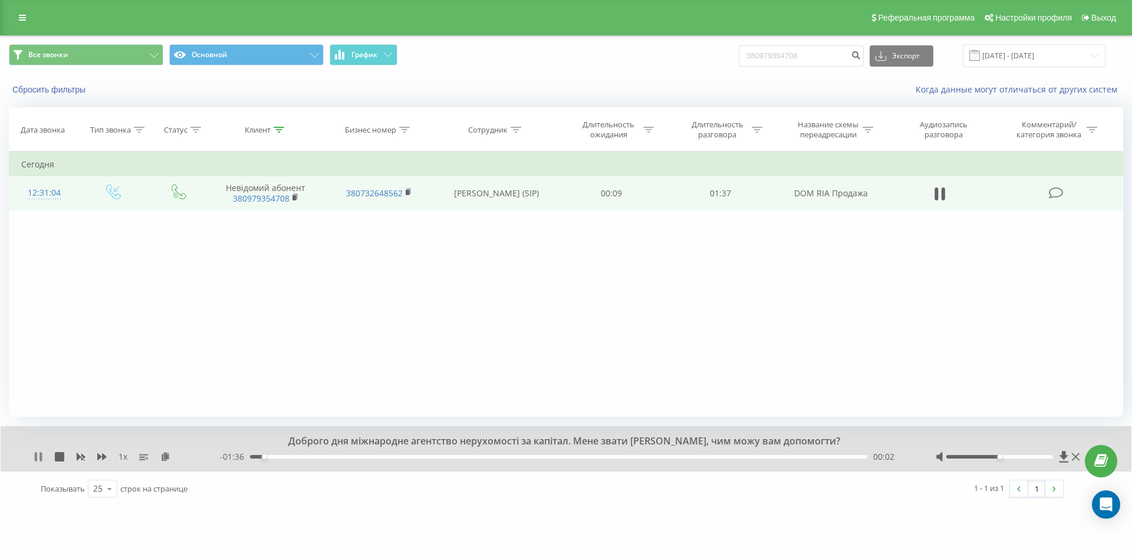
click at [41, 457] on icon at bounding box center [40, 456] width 2 height 9
drag, startPoint x: 32, startPoint y: 457, endPoint x: 42, endPoint y: 456, distance: 10.0
click at [36, 456] on div "Доброго дня міжнародне агентство нерухомості за капітал. Мене звати [PERSON_NAM…" at bounding box center [566, 448] width 1130 height 45
click at [42, 456] on icon at bounding box center [38, 456] width 9 height 9
click at [294, 457] on div "00:07" at bounding box center [558, 457] width 617 height 4
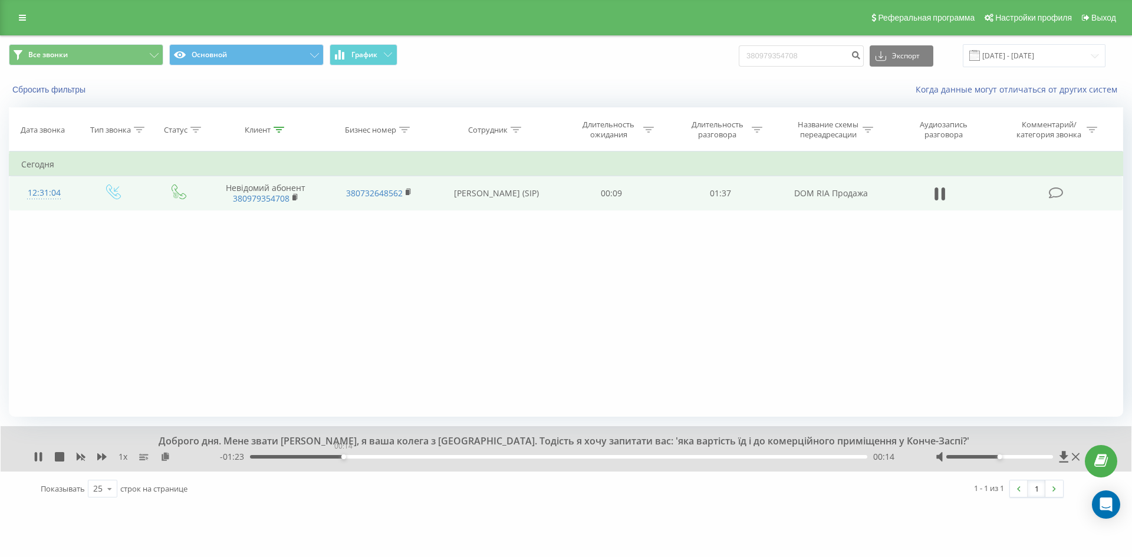
click at [343, 457] on div "00:14" at bounding box center [558, 457] width 617 height 4
drag, startPoint x: 375, startPoint y: 457, endPoint x: 384, endPoint y: 457, distance: 9.4
click at [378, 457] on div "00:20" at bounding box center [558, 457] width 617 height 4
drag, startPoint x: 408, startPoint y: 457, endPoint x: 421, endPoint y: 456, distance: 13.0
click at [413, 457] on div "00:25" at bounding box center [558, 457] width 617 height 4
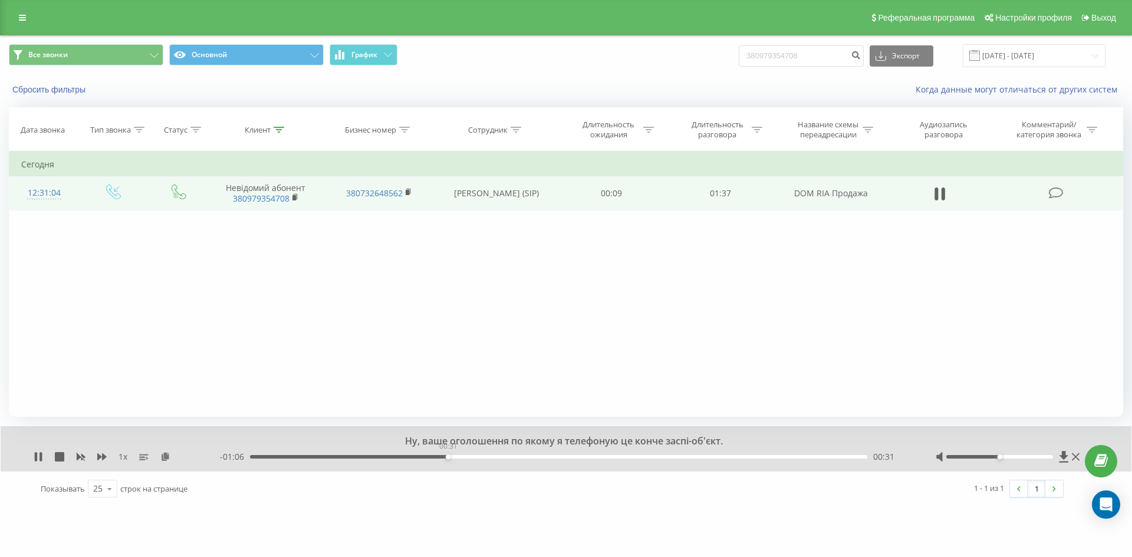
click at [447, 456] on div "00:31" at bounding box center [558, 457] width 617 height 4
drag, startPoint x: 570, startPoint y: 456, endPoint x: 580, endPoint y: 456, distance: 9.4
click at [572, 456] on div "00:51" at bounding box center [558, 457] width 617 height 4
click at [639, 456] on div "01:02" at bounding box center [558, 457] width 617 height 4
click at [38, 457] on icon at bounding box center [38, 456] width 9 height 9
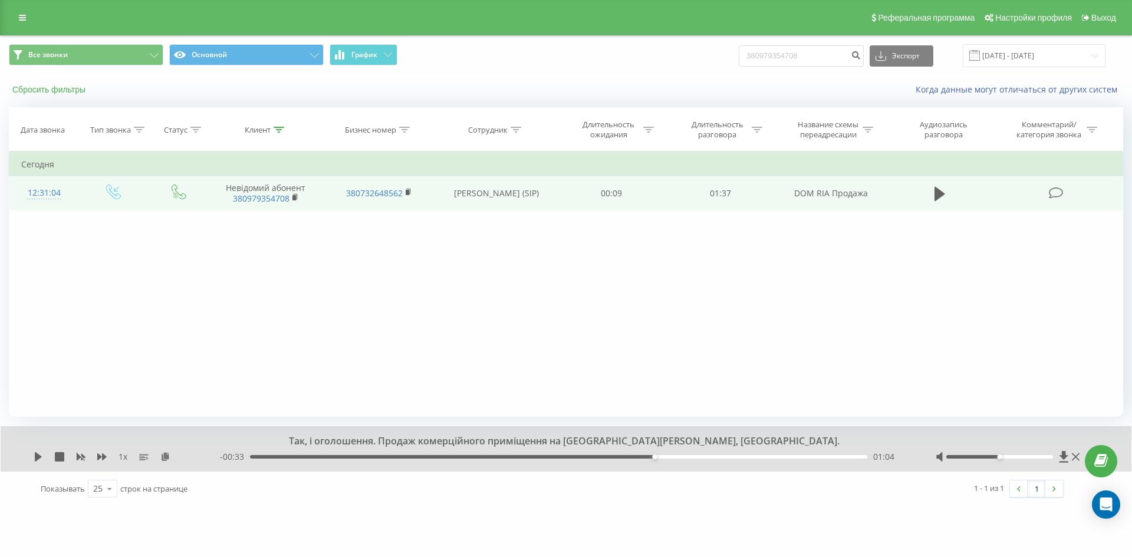
click at [66, 85] on button "Сбросить фильтры" at bounding box center [50, 89] width 83 height 11
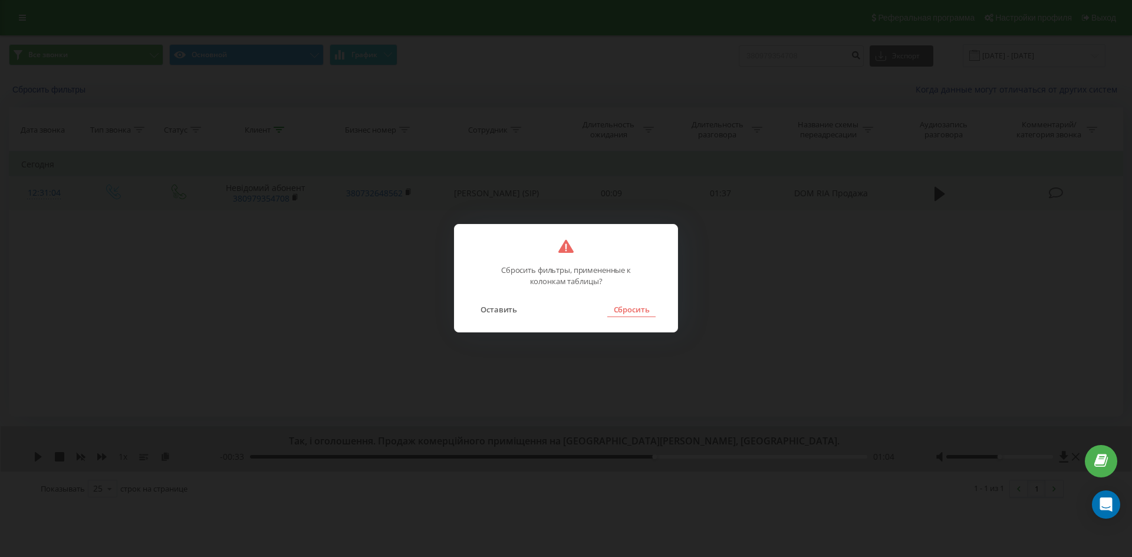
click at [633, 306] on button "Сбросить" at bounding box center [631, 309] width 48 height 15
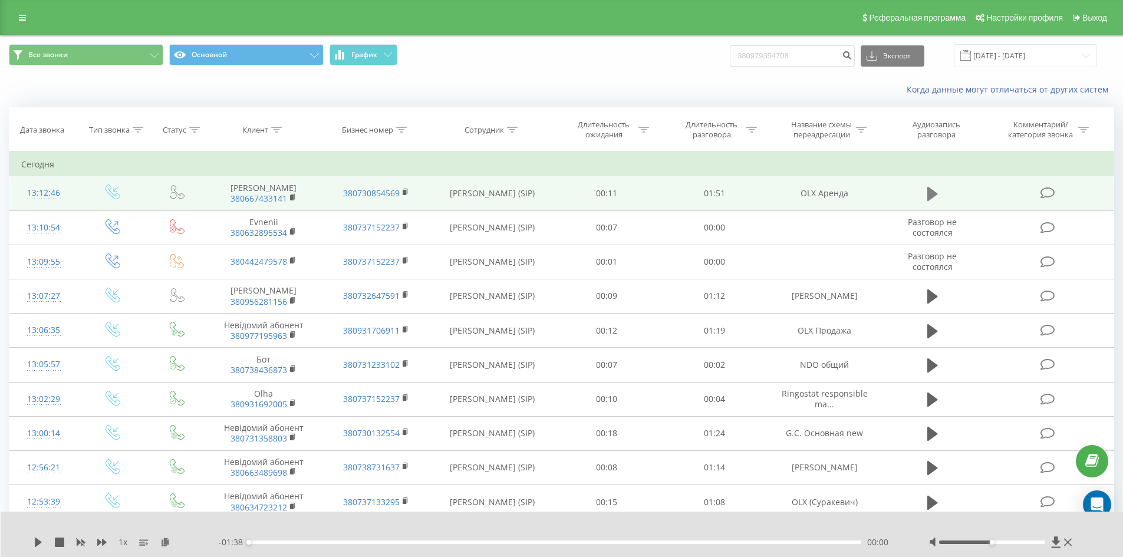
click at [936, 192] on icon at bounding box center [932, 194] width 11 height 17
click at [308, 543] on div "00:02" at bounding box center [555, 542] width 613 height 4
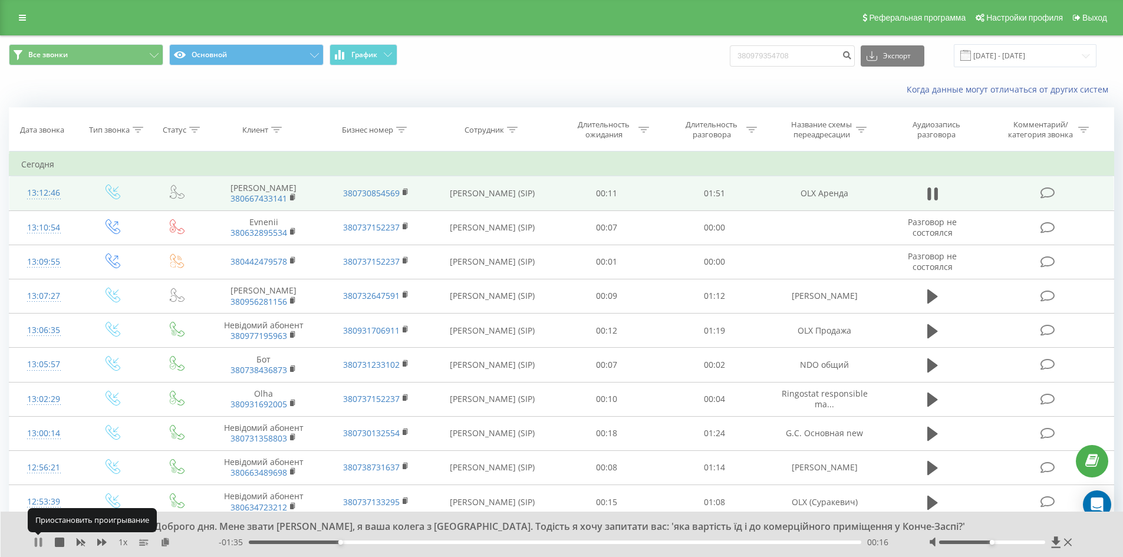
click at [41, 542] on icon at bounding box center [40, 541] width 2 height 9
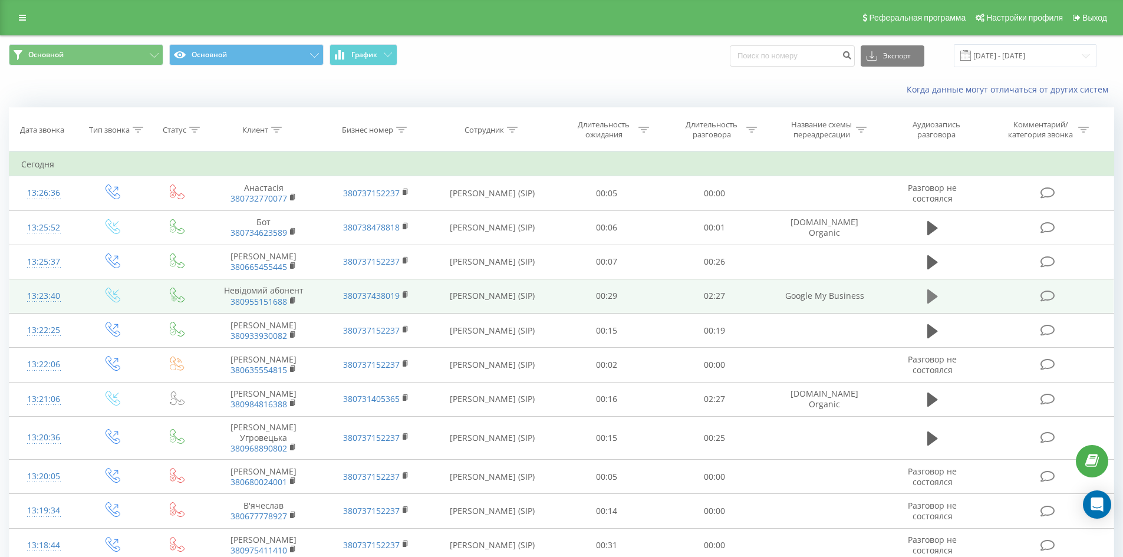
click at [931, 297] on icon at bounding box center [932, 296] width 11 height 14
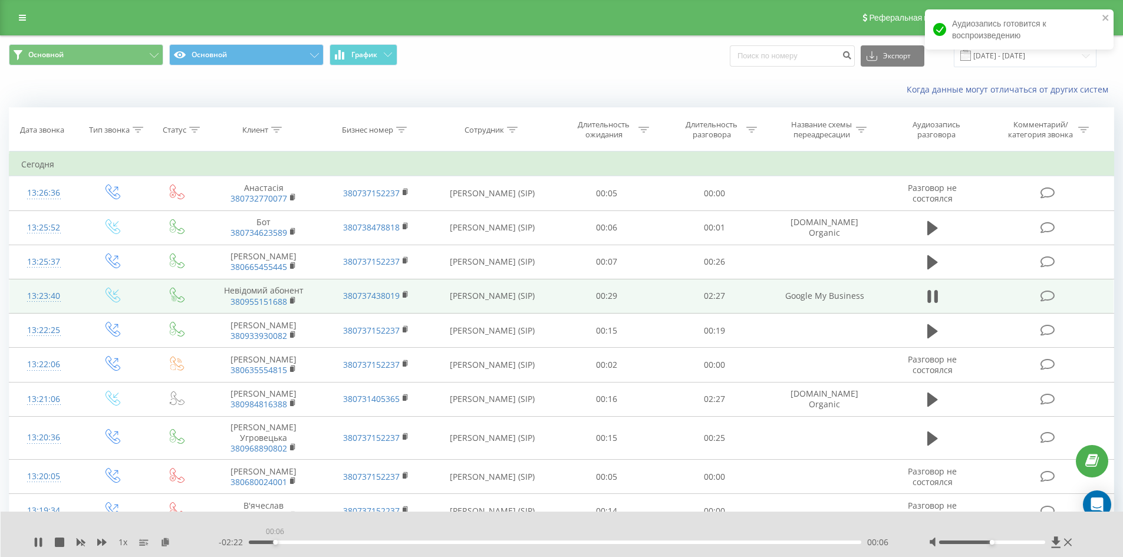
click at [275, 542] on div "00:06" at bounding box center [555, 542] width 613 height 4
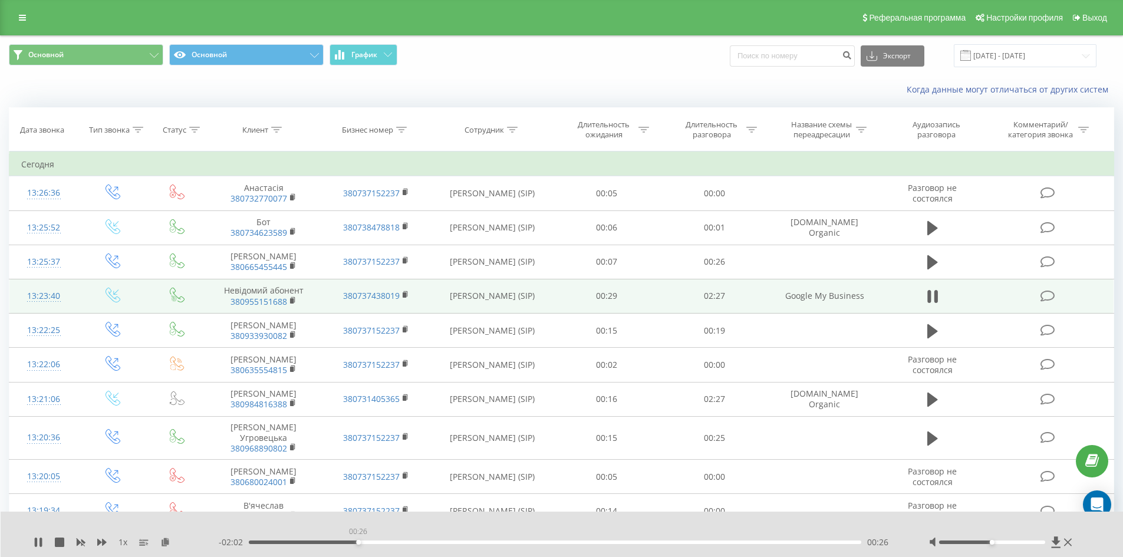
click at [358, 542] on div "00:26" at bounding box center [555, 542] width 613 height 4
drag, startPoint x: 352, startPoint y: 540, endPoint x: 346, endPoint y: 540, distance: 6.5
click at [351, 540] on div "00:25" at bounding box center [555, 542] width 613 height 4
click at [341, 542] on div "00:22" at bounding box center [555, 542] width 613 height 4
drag, startPoint x: 332, startPoint y: 542, endPoint x: 325, endPoint y: 542, distance: 7.1
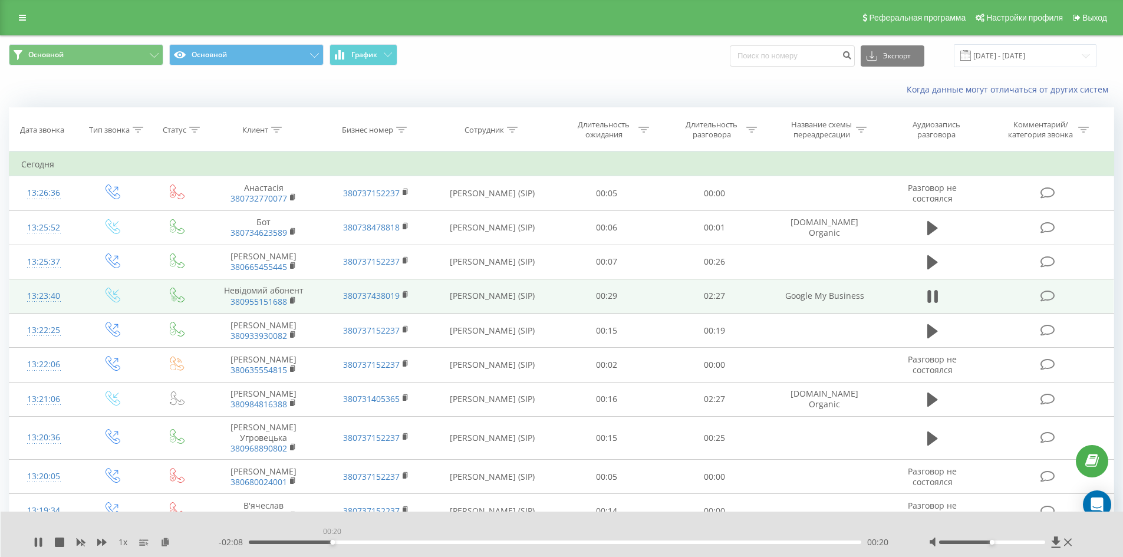
click at [331, 542] on div "00:20" at bounding box center [555, 542] width 613 height 4
click at [316, 542] on div "00:16" at bounding box center [555, 542] width 613 height 4
click at [303, 541] on div "00:17" at bounding box center [555, 542] width 613 height 4
click at [359, 542] on div "00:15" at bounding box center [555, 542] width 613 height 4
drag, startPoint x: 376, startPoint y: 543, endPoint x: 382, endPoint y: 543, distance: 5.9
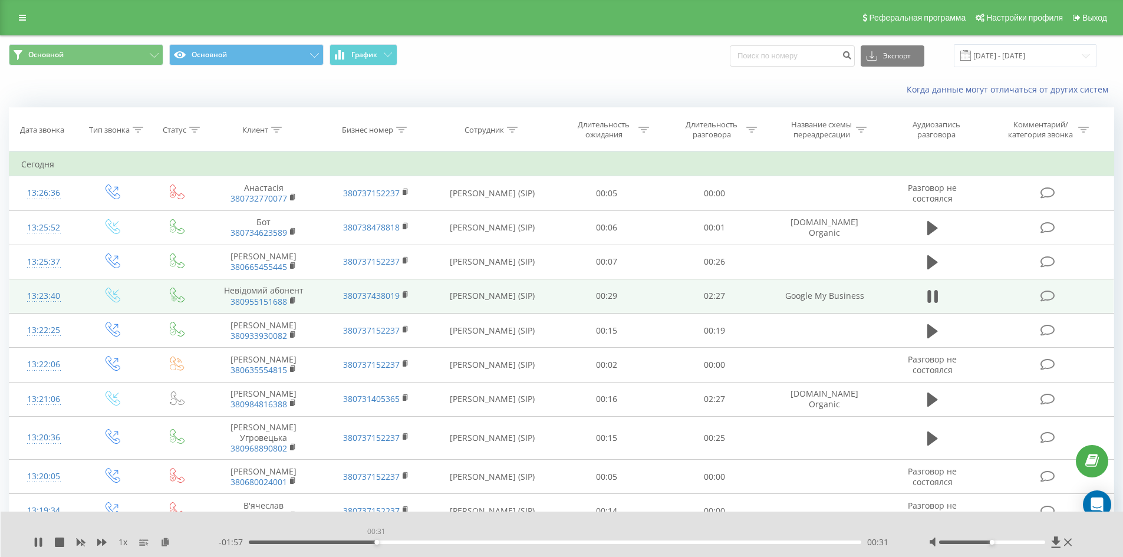
click at [377, 543] on div "00:31" at bounding box center [555, 542] width 613 height 4
click at [394, 542] on div "00:31" at bounding box center [555, 542] width 613 height 4
click at [413, 542] on div "00:36" at bounding box center [555, 542] width 613 height 4
click at [427, 542] on div "00:40" at bounding box center [555, 542] width 613 height 4
click at [414, 543] on div "00:46" at bounding box center [555, 542] width 613 height 4
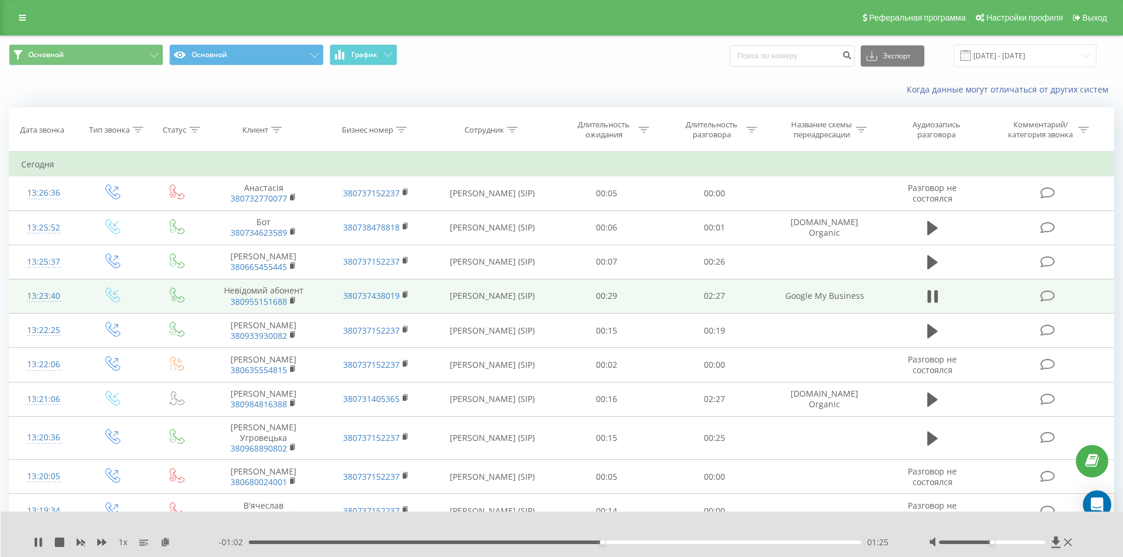
drag, startPoint x: 40, startPoint y: 539, endPoint x: 43, endPoint y: 532, distance: 7.7
click at [40, 539] on icon at bounding box center [40, 541] width 2 height 9
drag, startPoint x: 35, startPoint y: 542, endPoint x: 45, endPoint y: 540, distance: 9.5
click at [37, 541] on icon at bounding box center [38, 541] width 7 height 9
click at [618, 543] on div "01:38" at bounding box center [555, 542] width 613 height 4
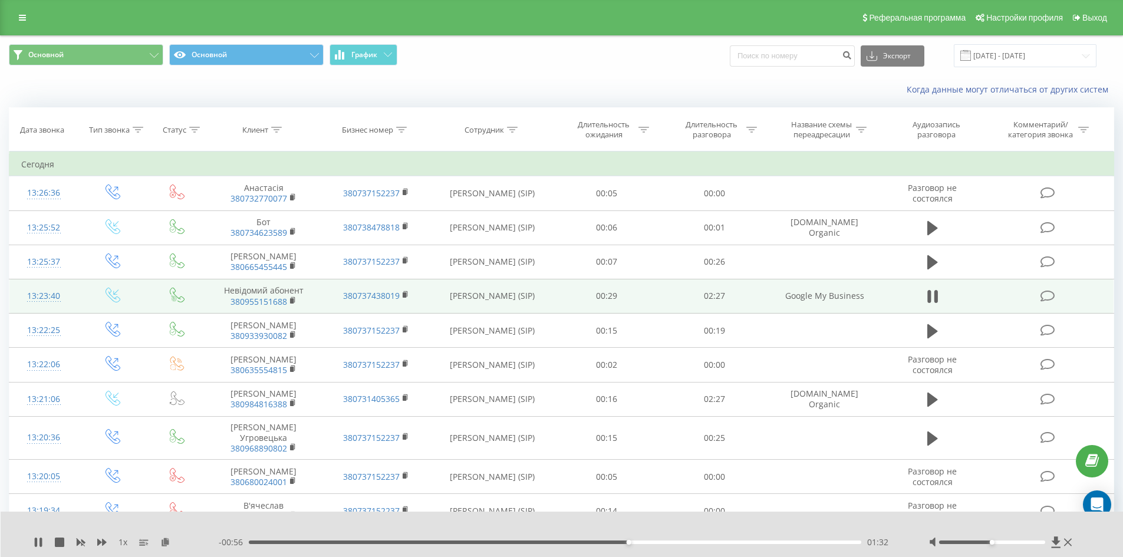
click at [593, 541] on div "01:32" at bounding box center [555, 542] width 613 height 4
click at [575, 543] on div "01:24" at bounding box center [555, 542] width 613 height 4
click at [554, 543] on div "01:20" at bounding box center [555, 542] width 613 height 4
click at [39, 543] on icon at bounding box center [38, 541] width 9 height 9
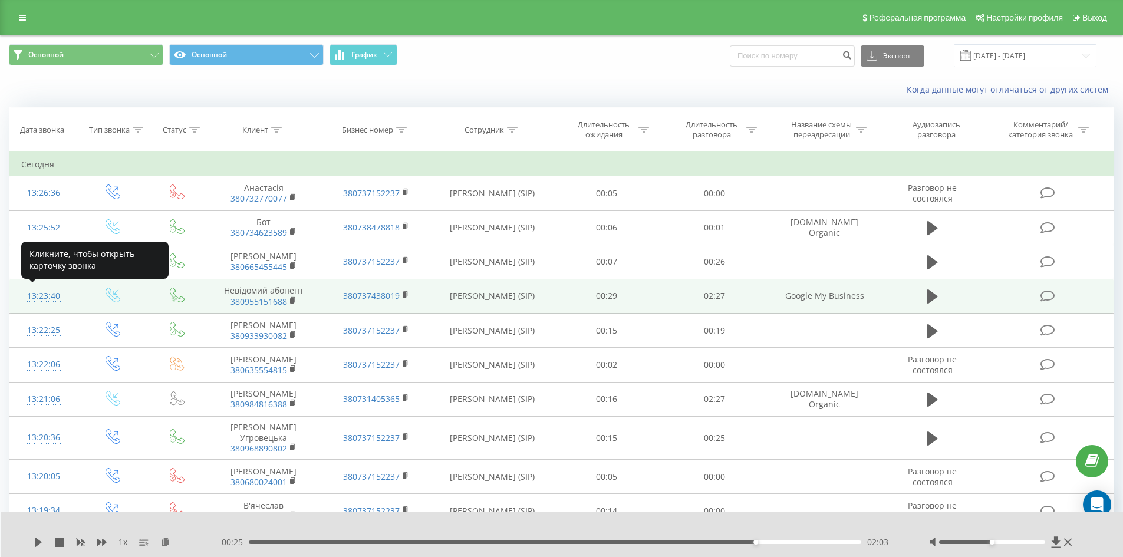
click at [40, 295] on div "13:23:40" at bounding box center [43, 296] width 45 height 23
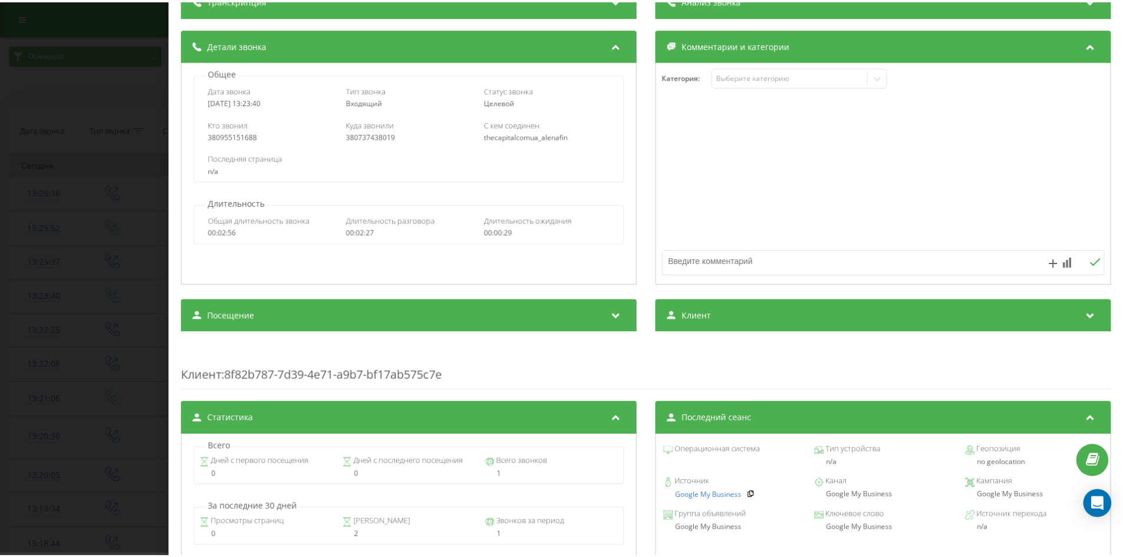
scroll to position [118, 0]
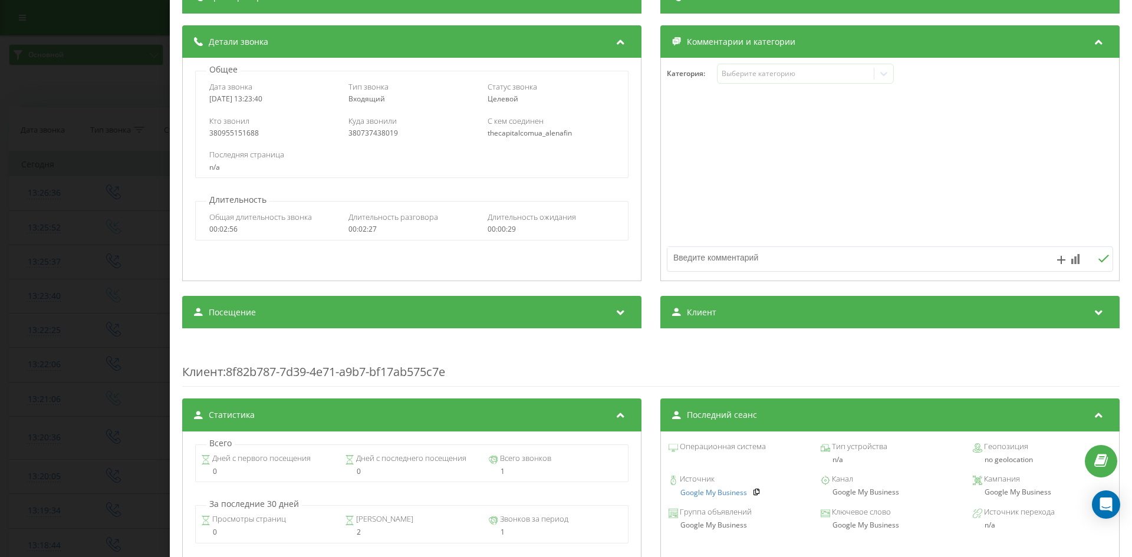
click at [68, 253] on div "Звонок : ua5_-1755685420.1539000 1 x - 02:28 00:00 00:00 Транскрипция Для анали…" at bounding box center [566, 278] width 1132 height 557
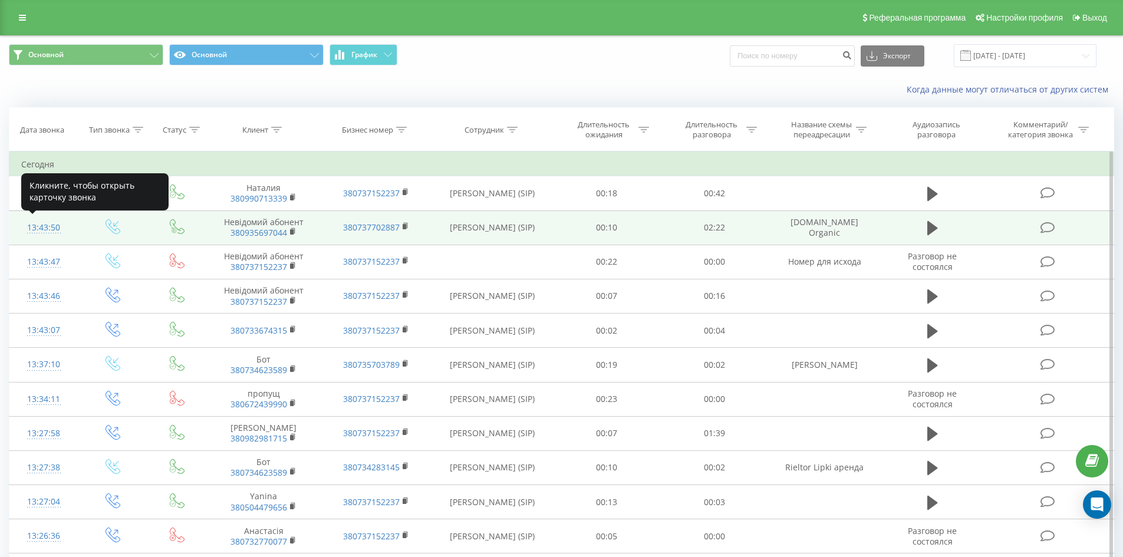
click at [47, 228] on div "13:43:50" at bounding box center [43, 227] width 45 height 23
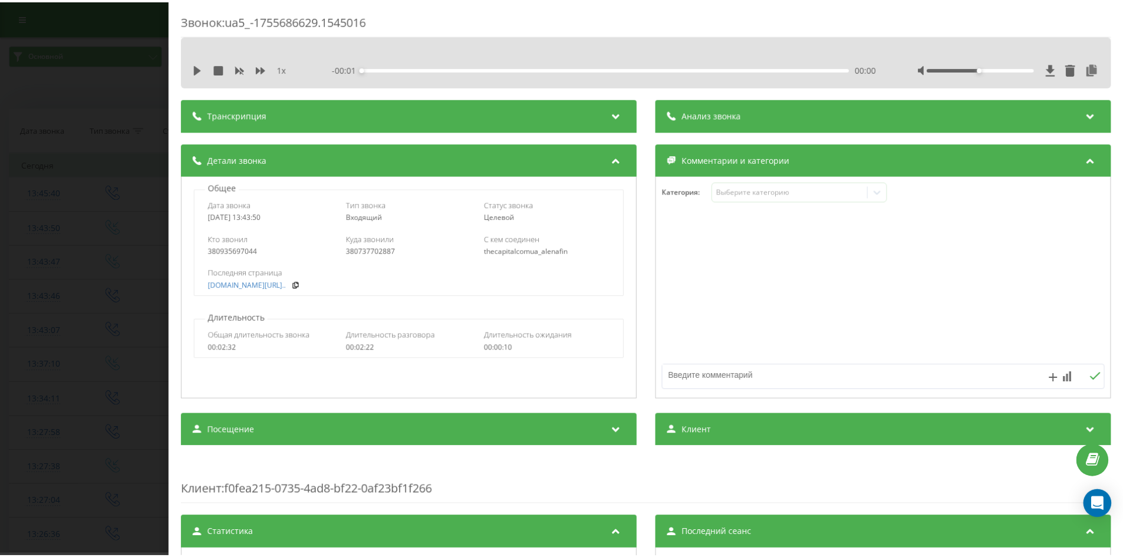
scroll to position [118, 0]
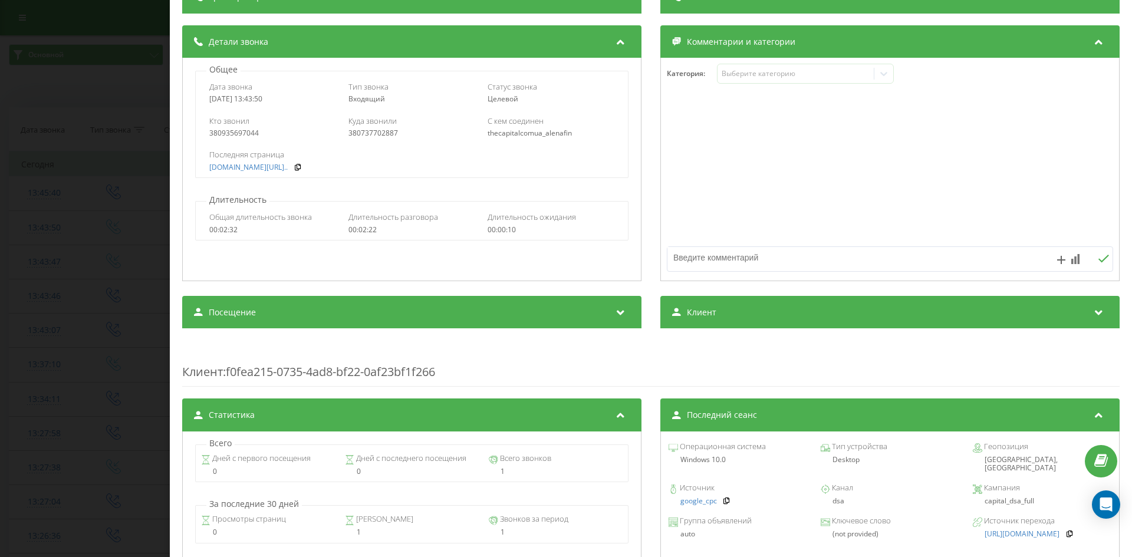
click at [104, 276] on div "Звонок : ua5_-1755686629.1545016 1 x - 00:01 00:00 00:00 Транскрипция Для анали…" at bounding box center [566, 278] width 1132 height 557
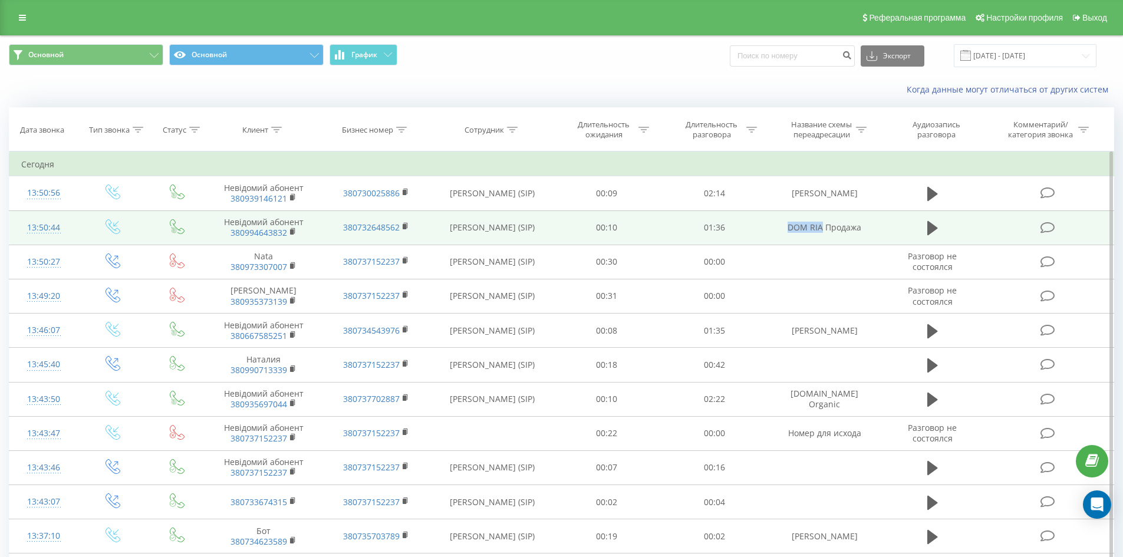
drag, startPoint x: 822, startPoint y: 227, endPoint x: 787, endPoint y: 233, distance: 35.8
click at [787, 233] on td "DOM RIA Продажа" at bounding box center [824, 227] width 112 height 34
copy td "DOM RIA"
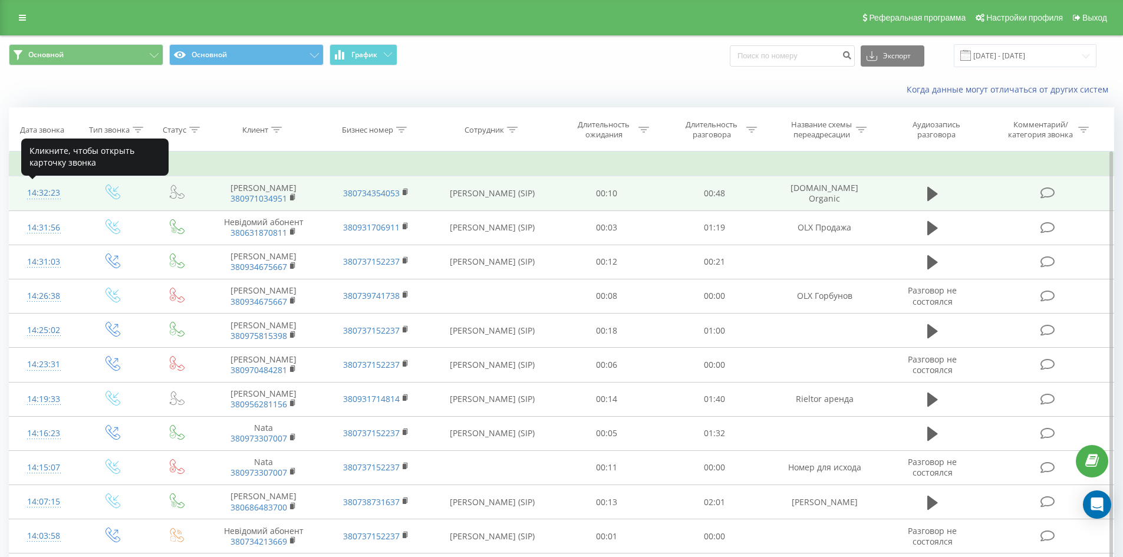
click at [47, 192] on div "14:32:23" at bounding box center [43, 193] width 45 height 23
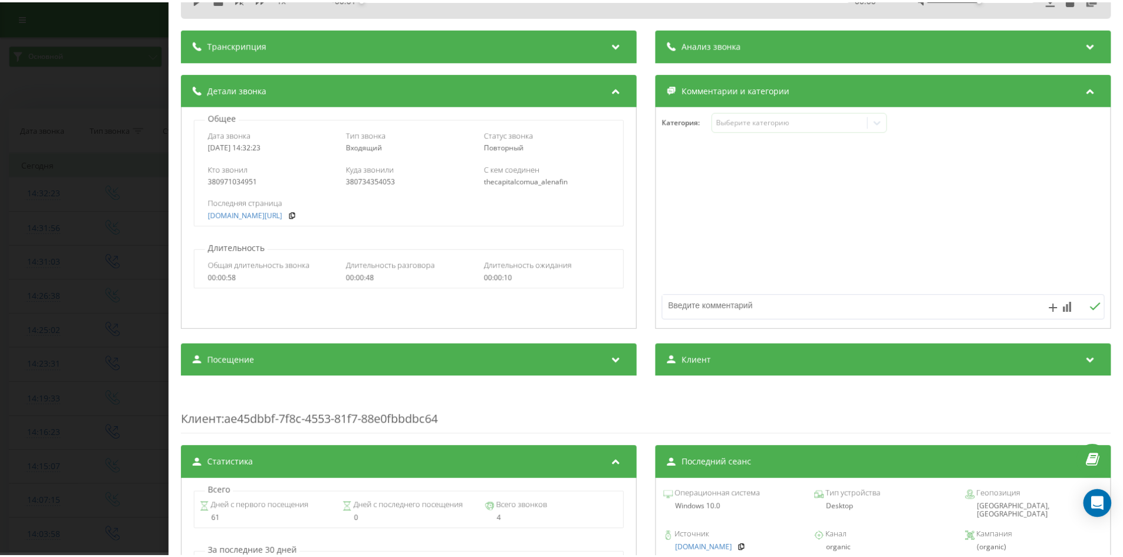
scroll to position [177, 0]
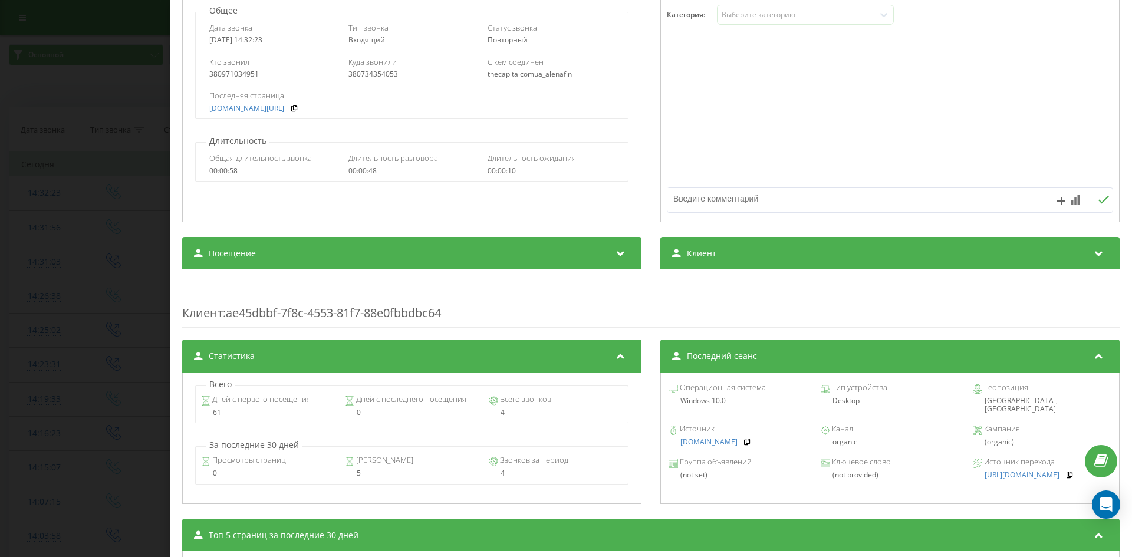
click at [138, 206] on div "Звонок : ua5_-1755689543.1565791 1 x - 00:49 00:00 00:00 Транскрипция Для анали…" at bounding box center [566, 278] width 1132 height 557
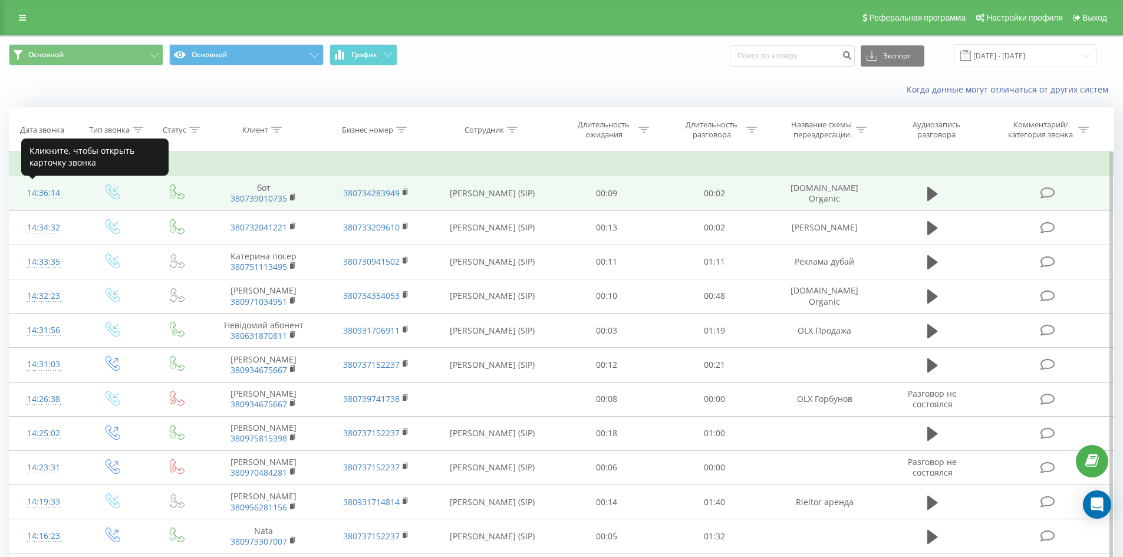
click at [47, 194] on div "14:36:14" at bounding box center [43, 193] width 45 height 23
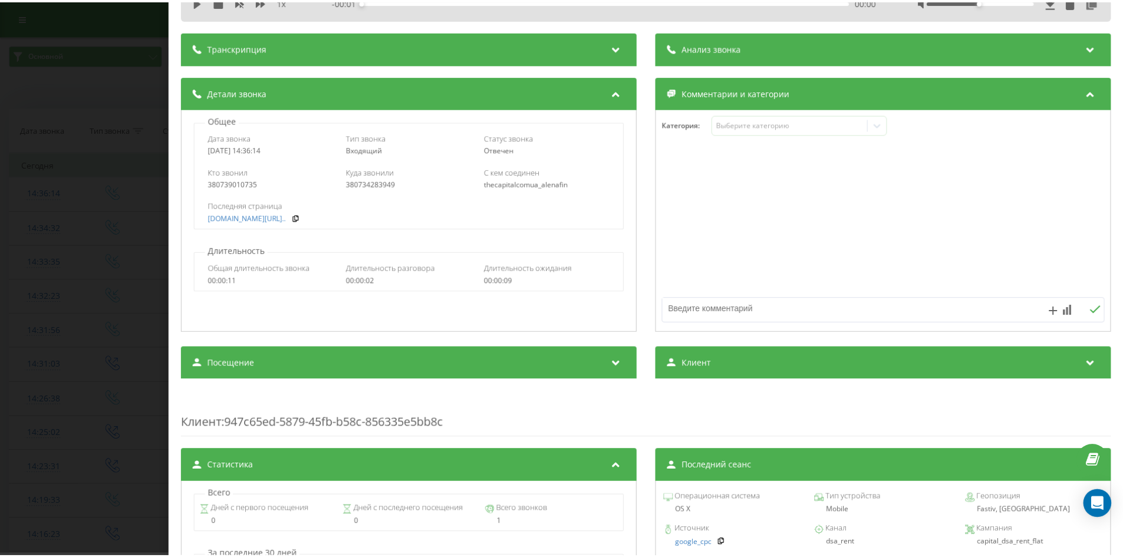
scroll to position [177, 0]
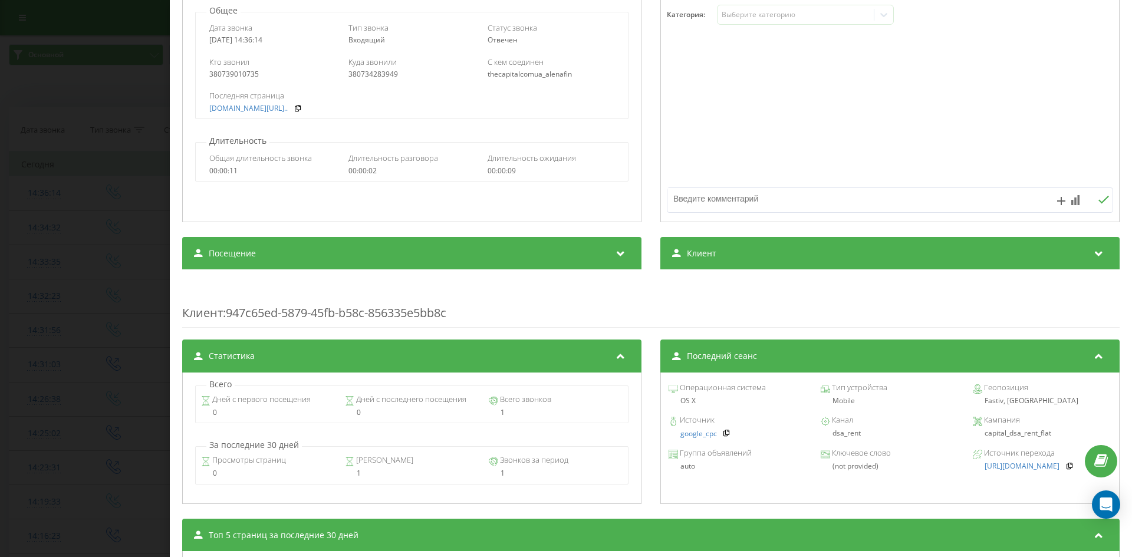
click at [128, 232] on div "Звонок : ua5_-1755689774.1566797 1 x - 00:01 00:00 00:00 Транскрипция Для анали…" at bounding box center [566, 278] width 1132 height 557
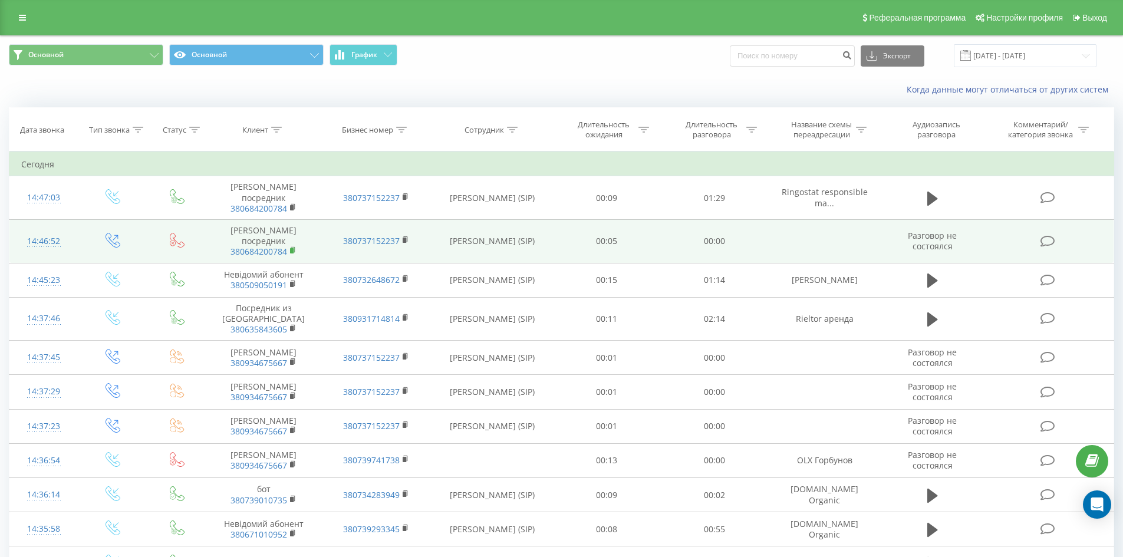
click at [293, 248] on rect at bounding box center [292, 250] width 4 height 5
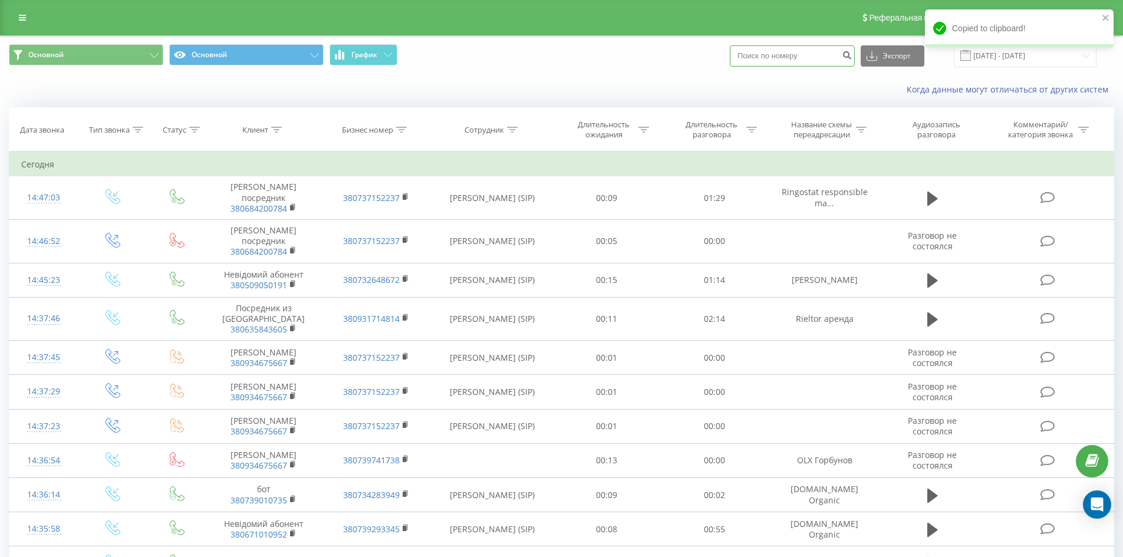
click at [793, 65] on input at bounding box center [792, 55] width 125 height 21
paste input "380684200784"
type input "380684200784"
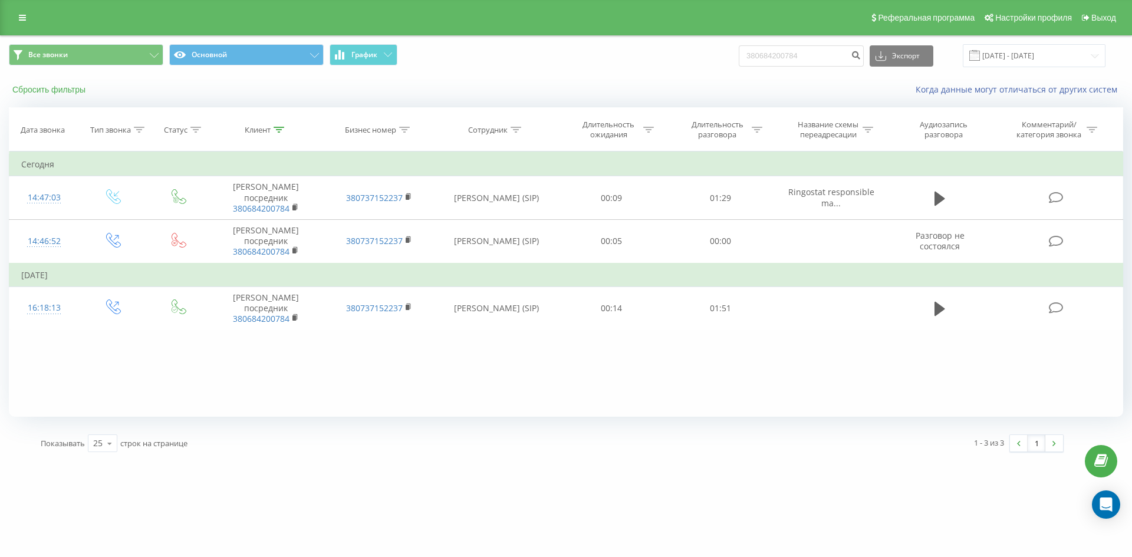
click at [68, 90] on button "Сбросить фильтры" at bounding box center [50, 89] width 83 height 11
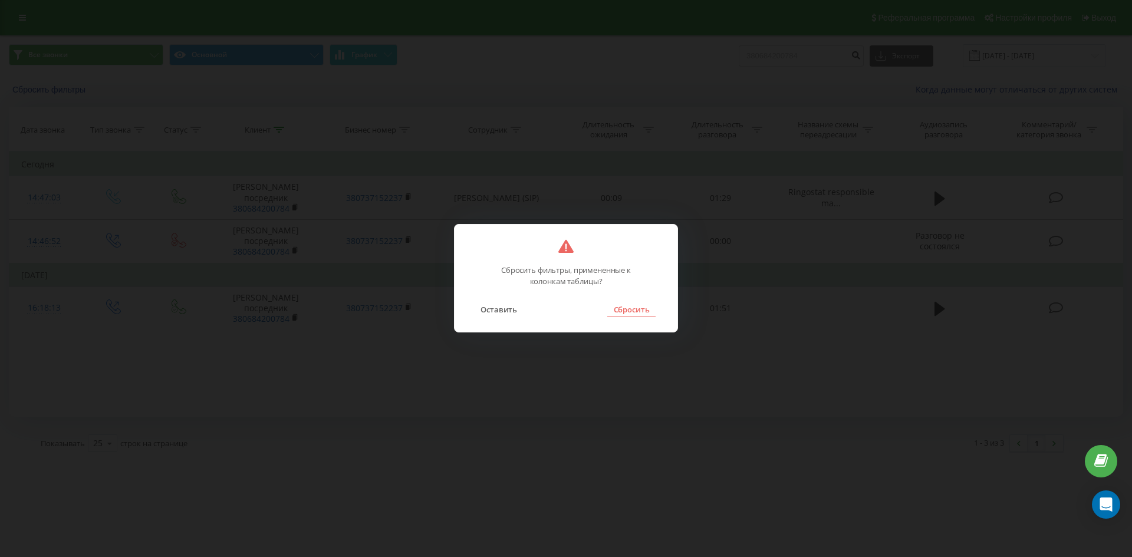
click at [629, 308] on button "Сбросить" at bounding box center [631, 309] width 48 height 15
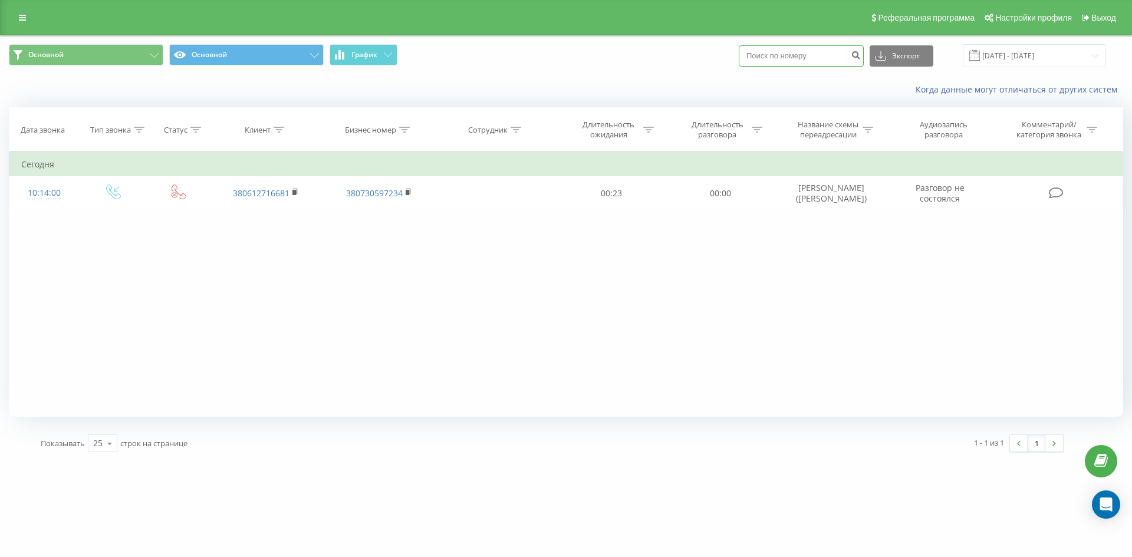
click at [836, 65] on input at bounding box center [800, 55] width 125 height 21
paste input "380684200784"
type input "380684200784"
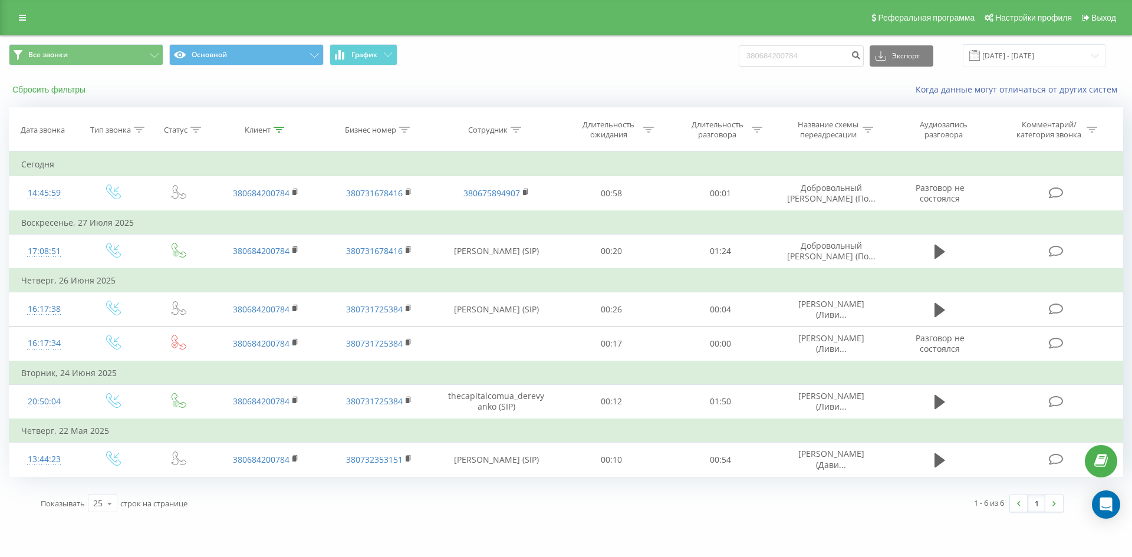
click at [25, 87] on button "Сбросить фильтры" at bounding box center [50, 89] width 83 height 11
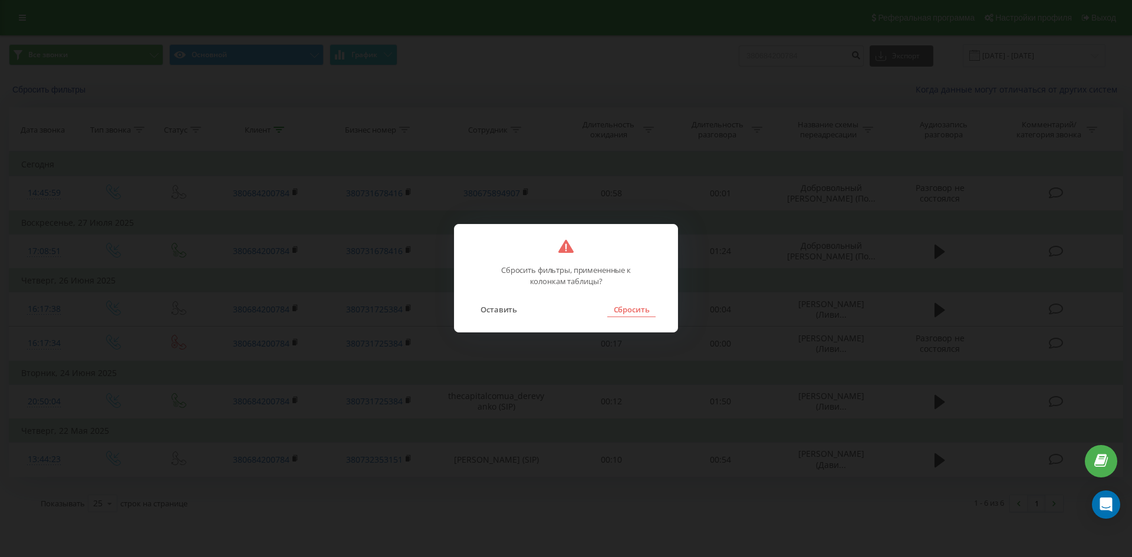
click at [624, 306] on button "Сбросить" at bounding box center [631, 309] width 48 height 15
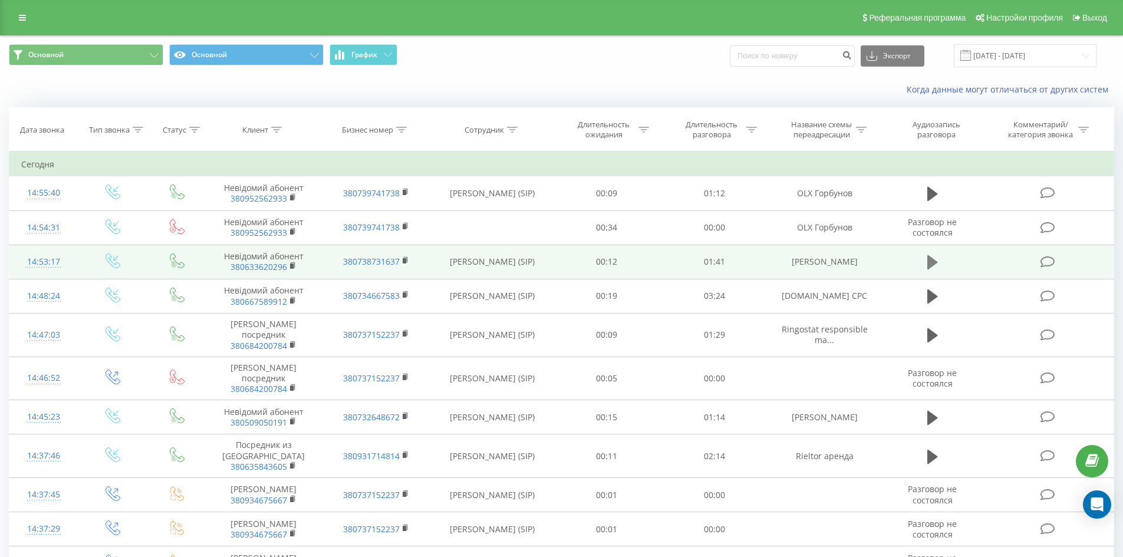
click at [932, 261] on icon at bounding box center [932, 262] width 11 height 14
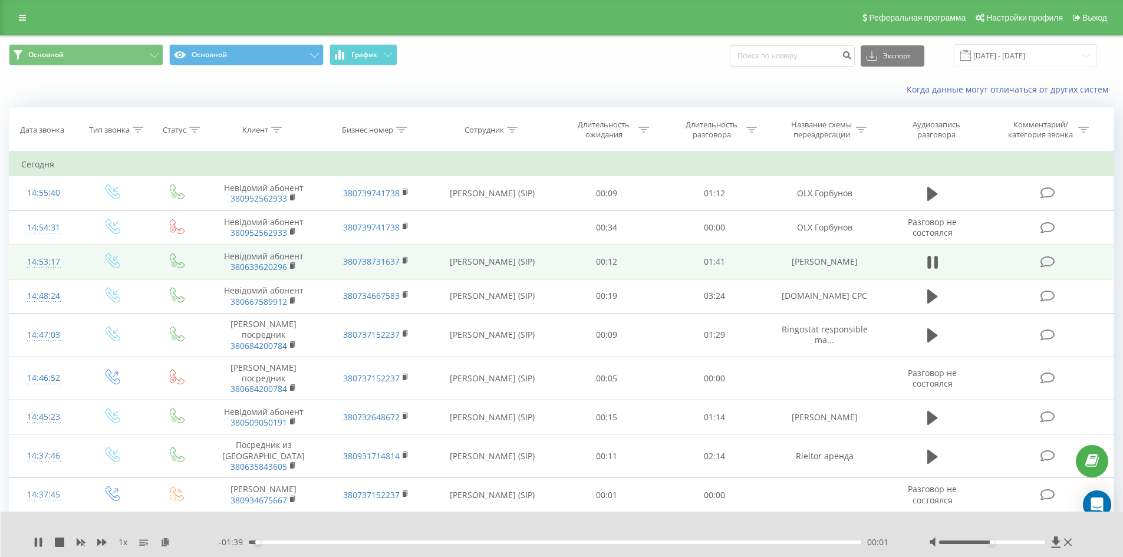
click at [298, 542] on div "00:01" at bounding box center [555, 542] width 613 height 4
click at [414, 542] on div "00:27" at bounding box center [555, 542] width 613 height 4
click at [435, 543] on div "00:30" at bounding box center [555, 542] width 613 height 4
click at [457, 542] on div "00:34" at bounding box center [555, 542] width 613 height 4
click at [486, 541] on div "00:35" at bounding box center [555, 542] width 613 height 4
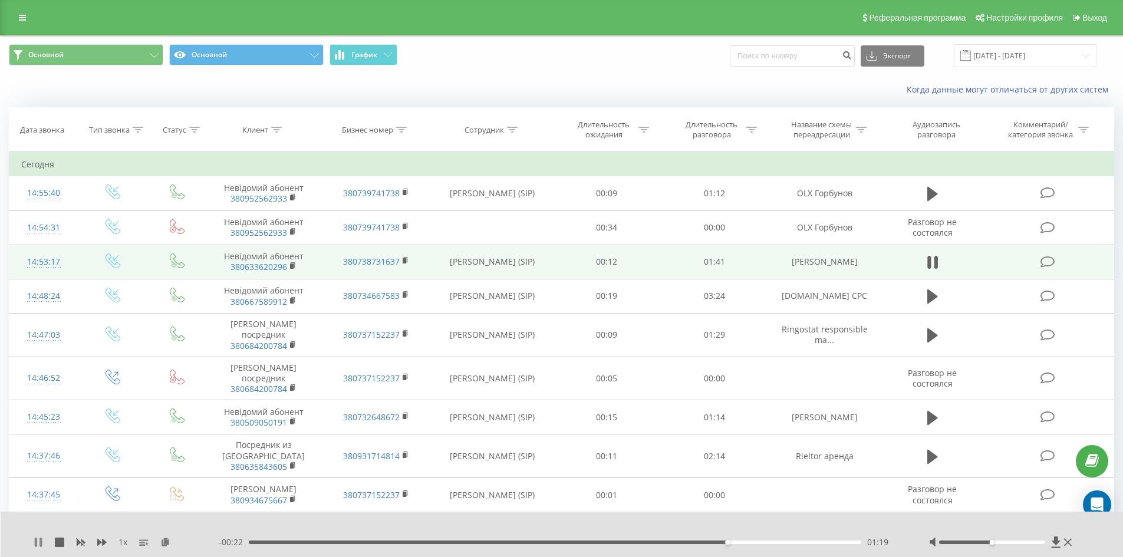
click at [37, 542] on icon at bounding box center [36, 541] width 2 height 9
click at [840, 260] on td "[PERSON_NAME]" at bounding box center [824, 262] width 112 height 34
copy tr "[PERSON_NAME]"
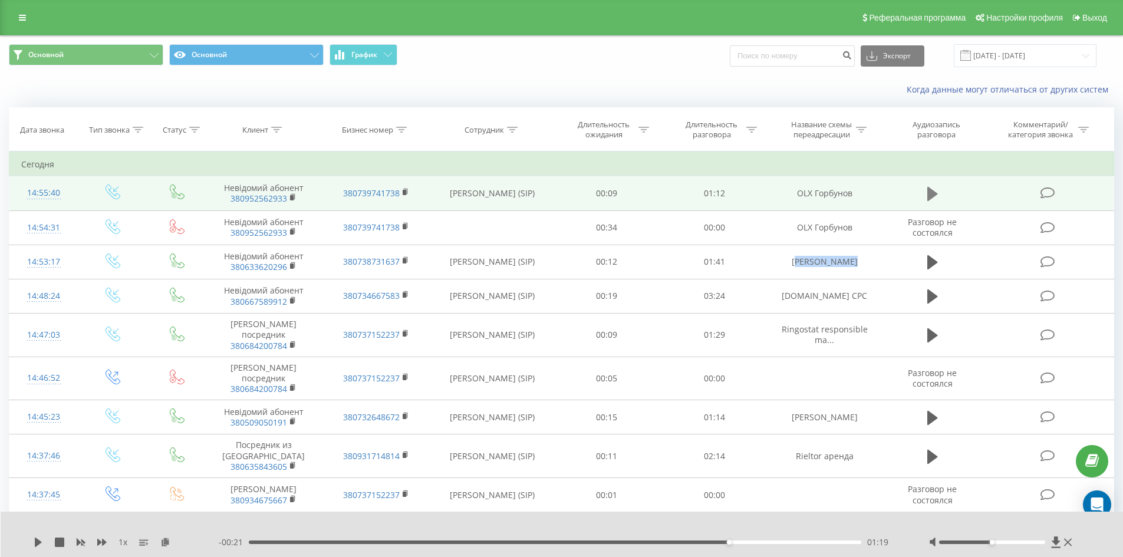
click at [928, 198] on icon at bounding box center [932, 194] width 11 height 14
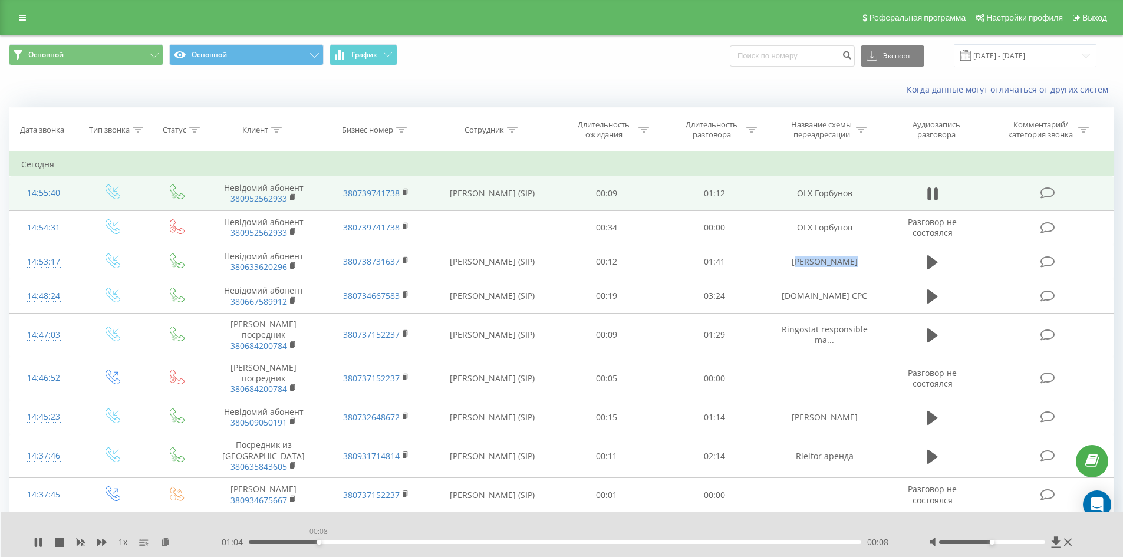
click at [318, 542] on div "00:08" at bounding box center [555, 542] width 613 height 4
drag, startPoint x: 355, startPoint y: 542, endPoint x: 374, endPoint y: 542, distance: 18.9
click at [355, 542] on div "00:12" at bounding box center [555, 542] width 613 height 4
click at [394, 542] on div "00:17" at bounding box center [555, 542] width 613 height 4
drag, startPoint x: 437, startPoint y: 542, endPoint x: 460, endPoint y: 542, distance: 22.4
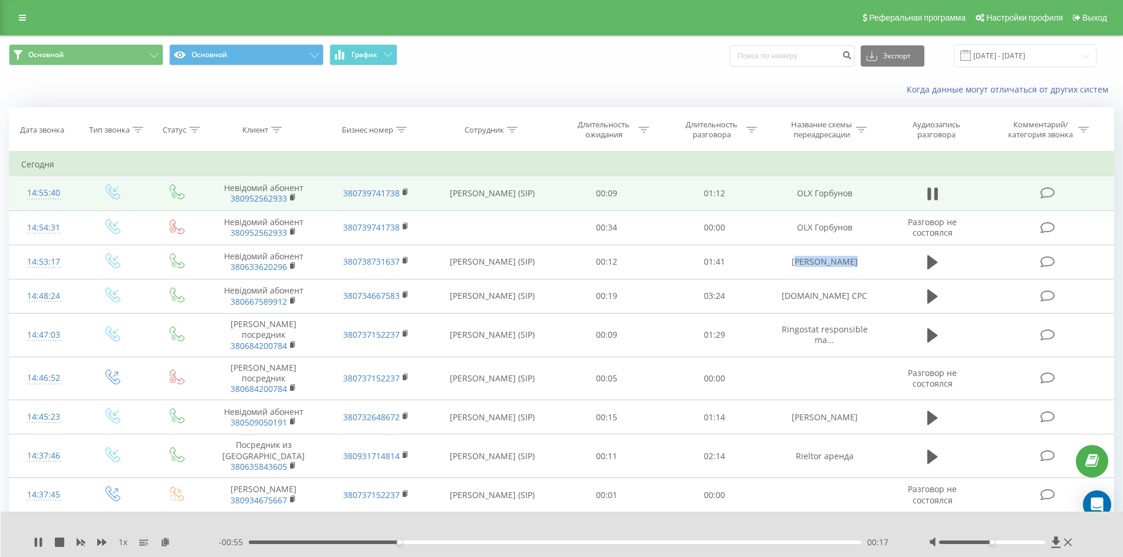
click at [444, 542] on div "00:17" at bounding box center [555, 542] width 613 height 4
click at [43, 544] on div "1 x" at bounding box center [126, 542] width 185 height 12
click at [38, 542] on icon at bounding box center [38, 541] width 9 height 9
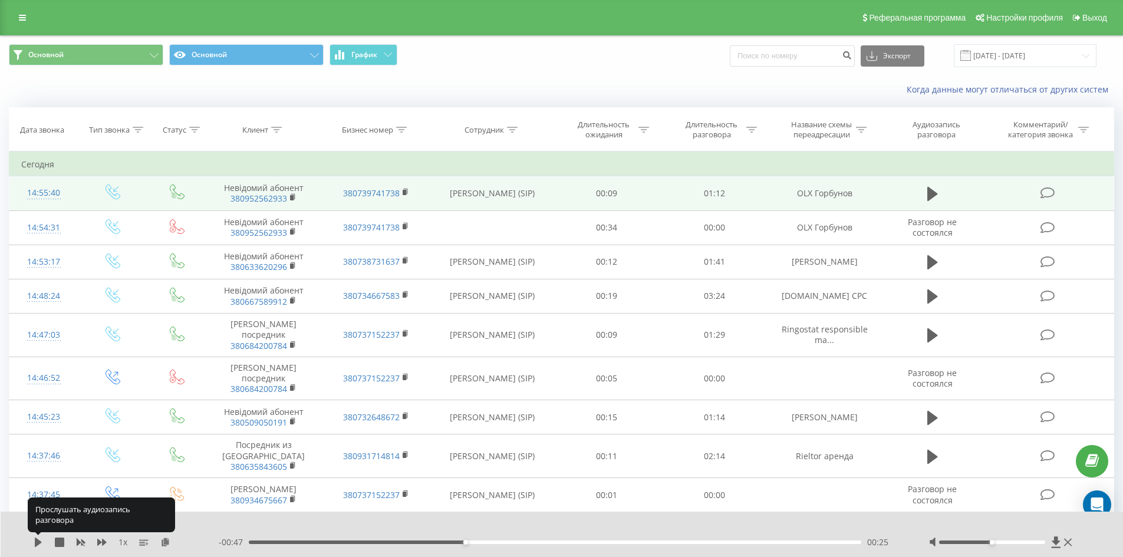
click at [38, 542] on icon at bounding box center [38, 541] width 7 height 9
click at [38, 542] on icon at bounding box center [38, 541] width 9 height 9
